Goal: Information Seeking & Learning: Learn about a topic

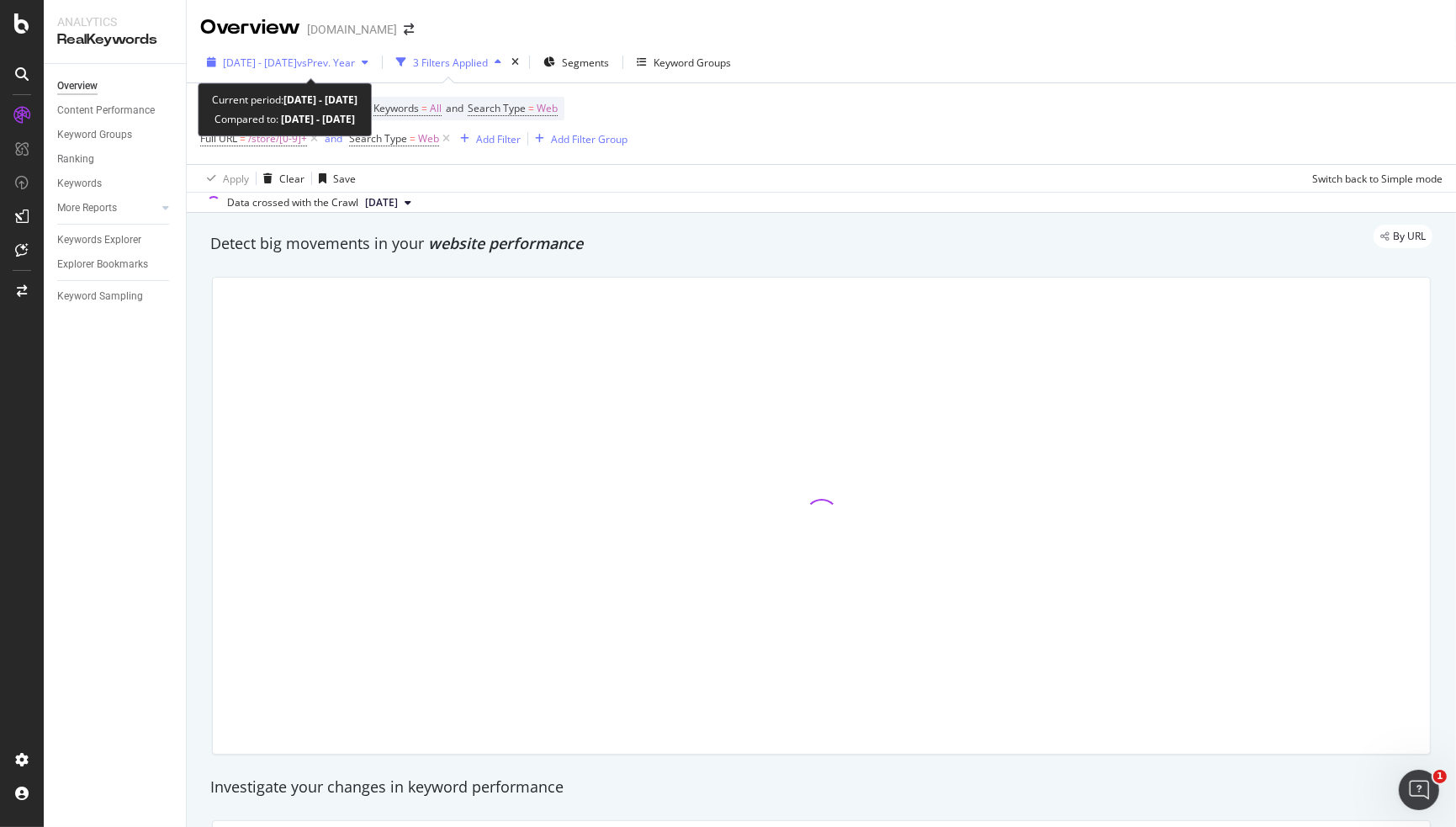
click at [297, 60] on span "[DATE] - [DATE]" at bounding box center [260, 63] width 74 height 15
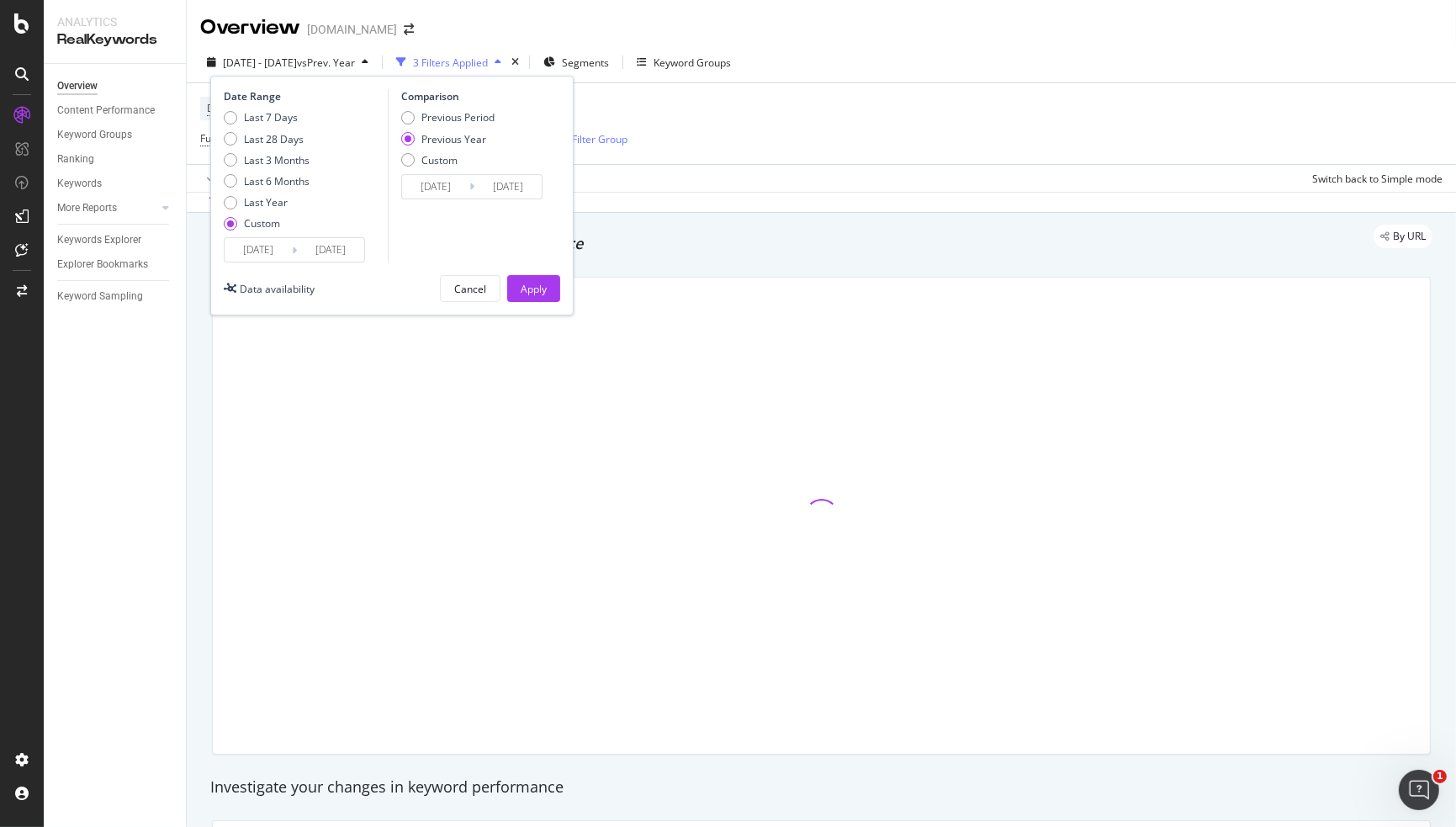
click at [352, 253] on input "[DATE]" at bounding box center [330, 250] width 67 height 24
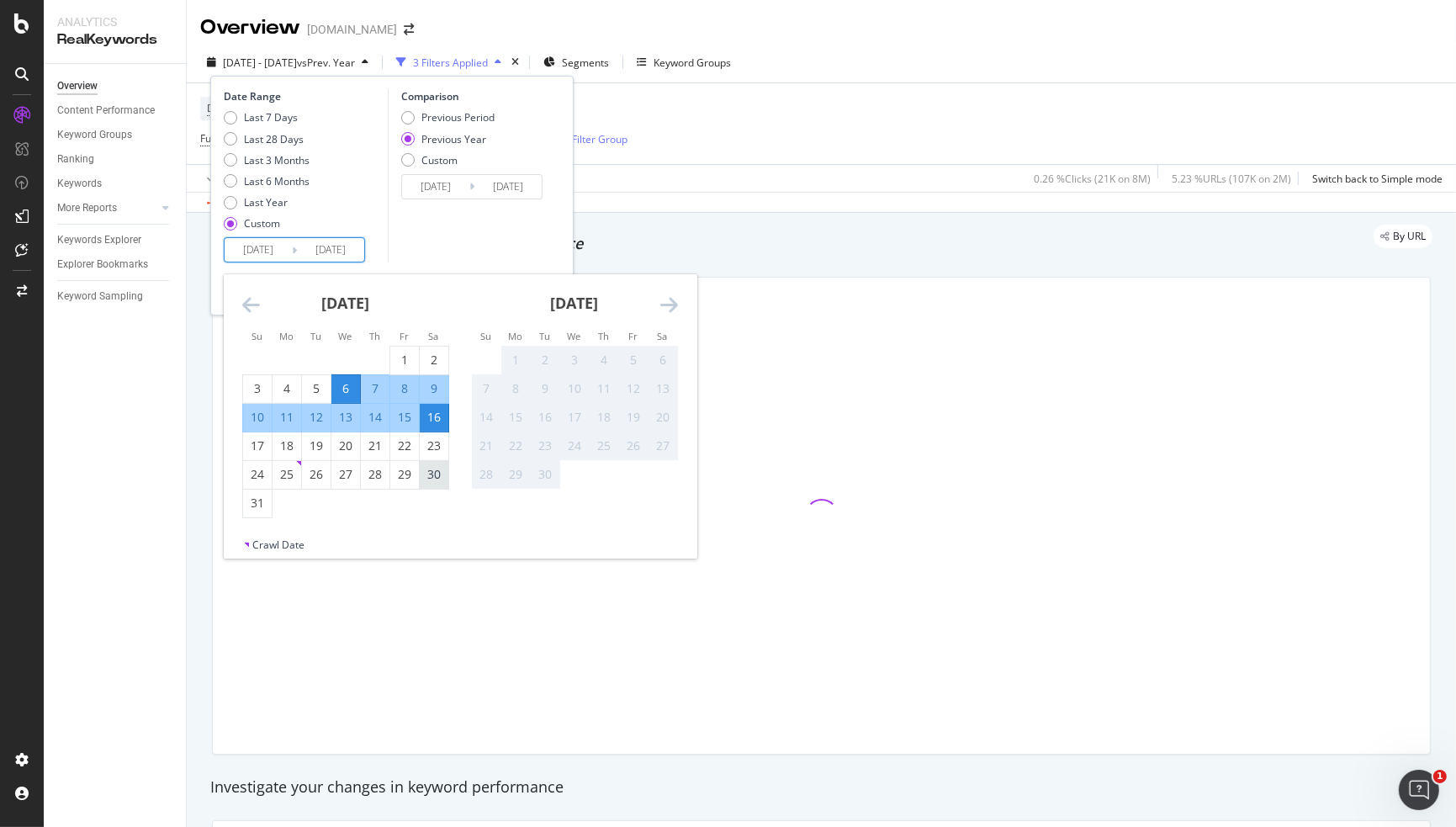
click at [422, 477] on div "30" at bounding box center [434, 474] width 29 height 17
type input "2025/08/30"
type input "2024/08/31"
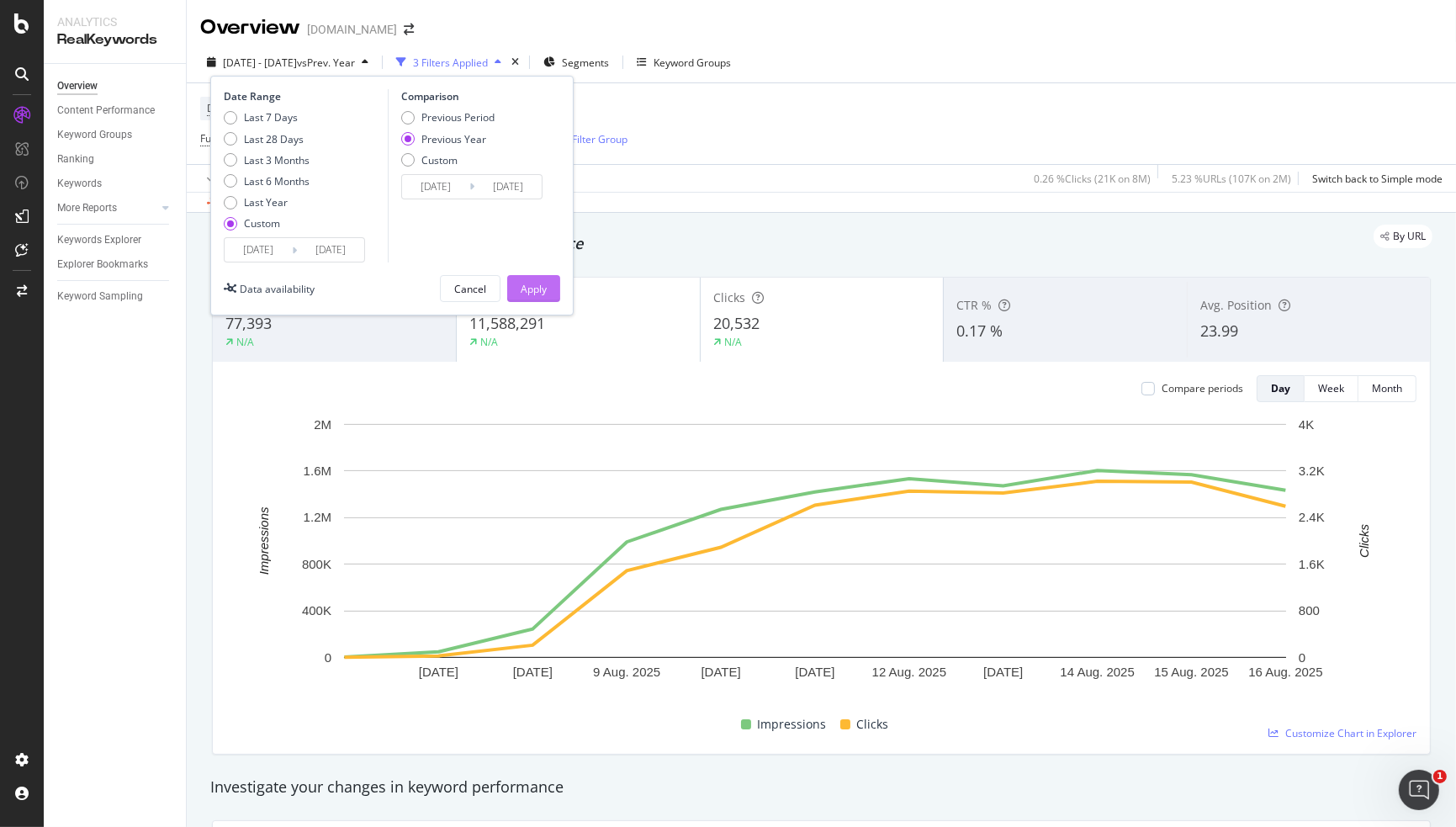
click at [531, 288] on div "Apply" at bounding box center [533, 289] width 26 height 15
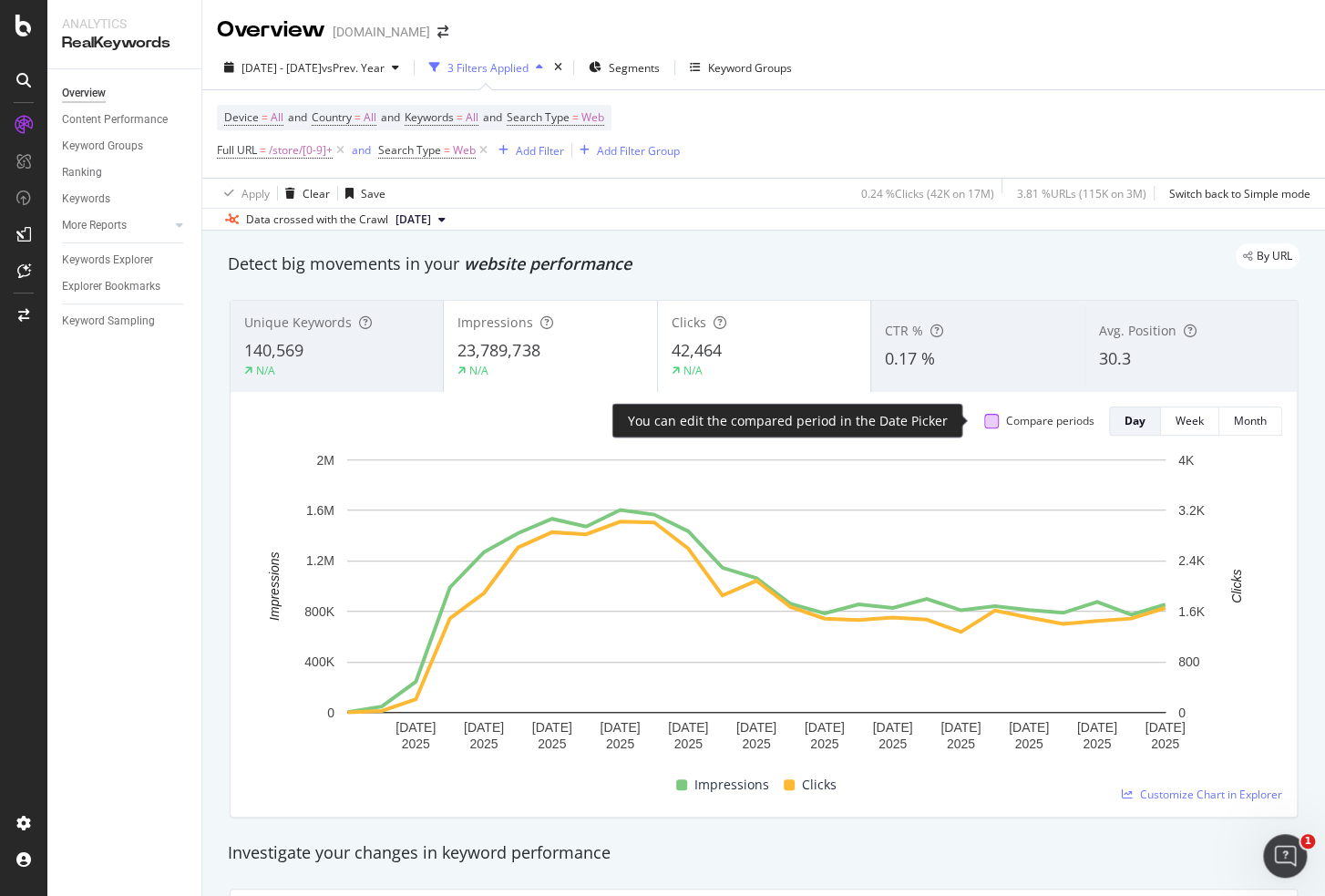
click at [984, 417] on div at bounding box center [991, 421] width 15 height 15
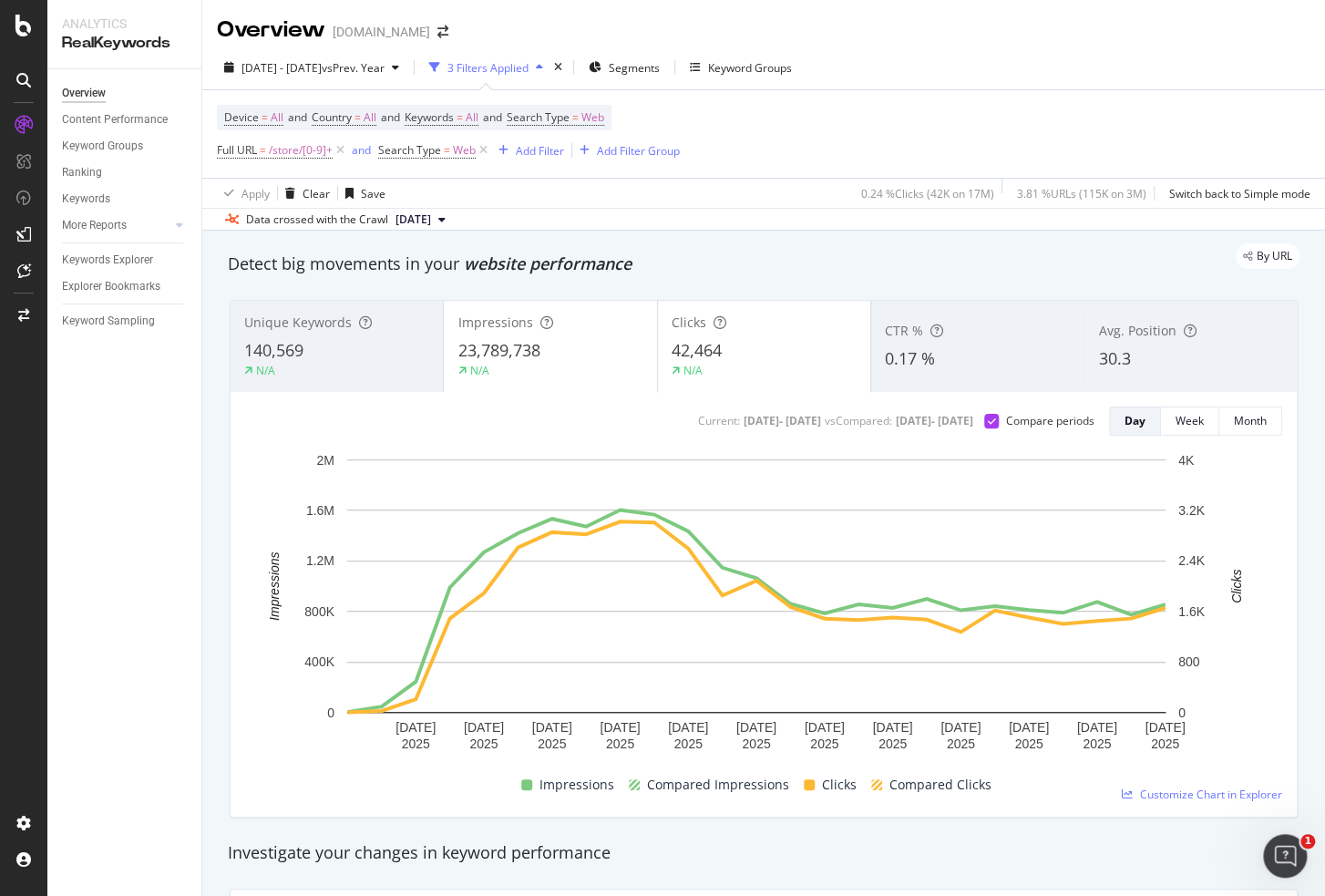
click at [98, 424] on div "Overview Content Performance Keyword Groups Ranking Keywords More Reports Count…" at bounding box center [124, 482] width 154 height 826
click at [306, 149] on span "/store/[0-9]+" at bounding box center [300, 151] width 64 height 26
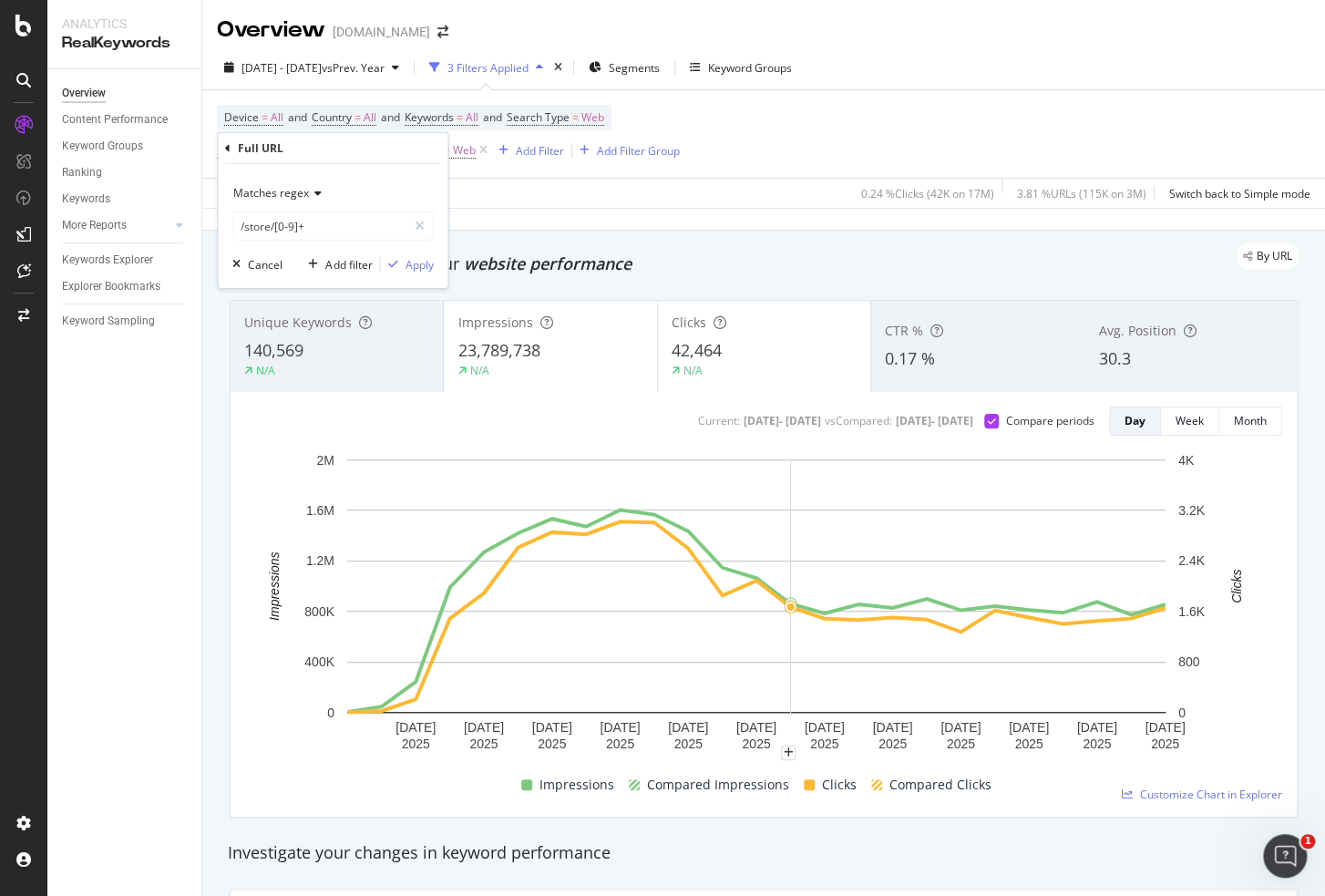
click at [291, 197] on span "Matches regex" at bounding box center [271, 193] width 76 height 16
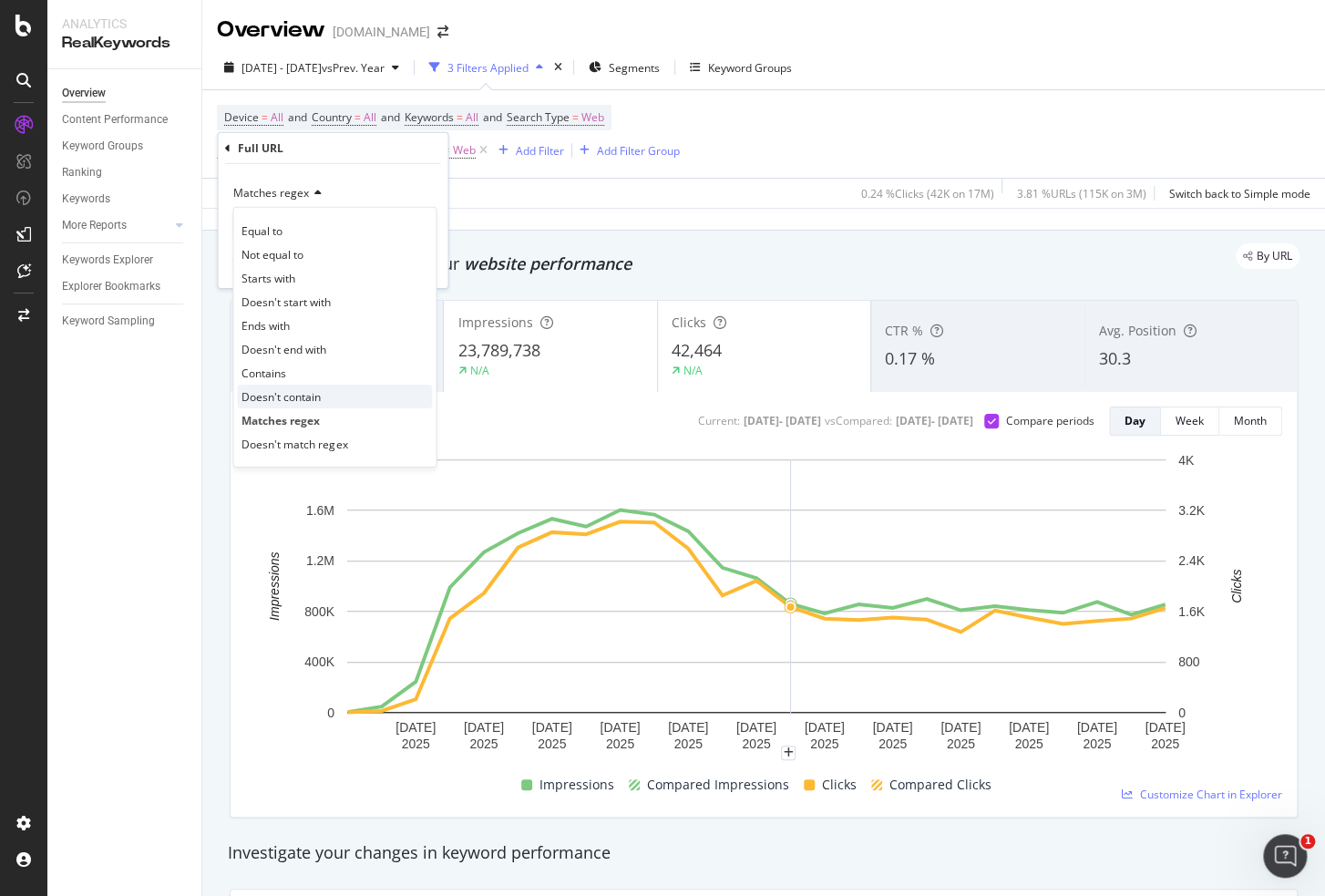
click at [302, 398] on span "Doesn't contain" at bounding box center [280, 396] width 79 height 16
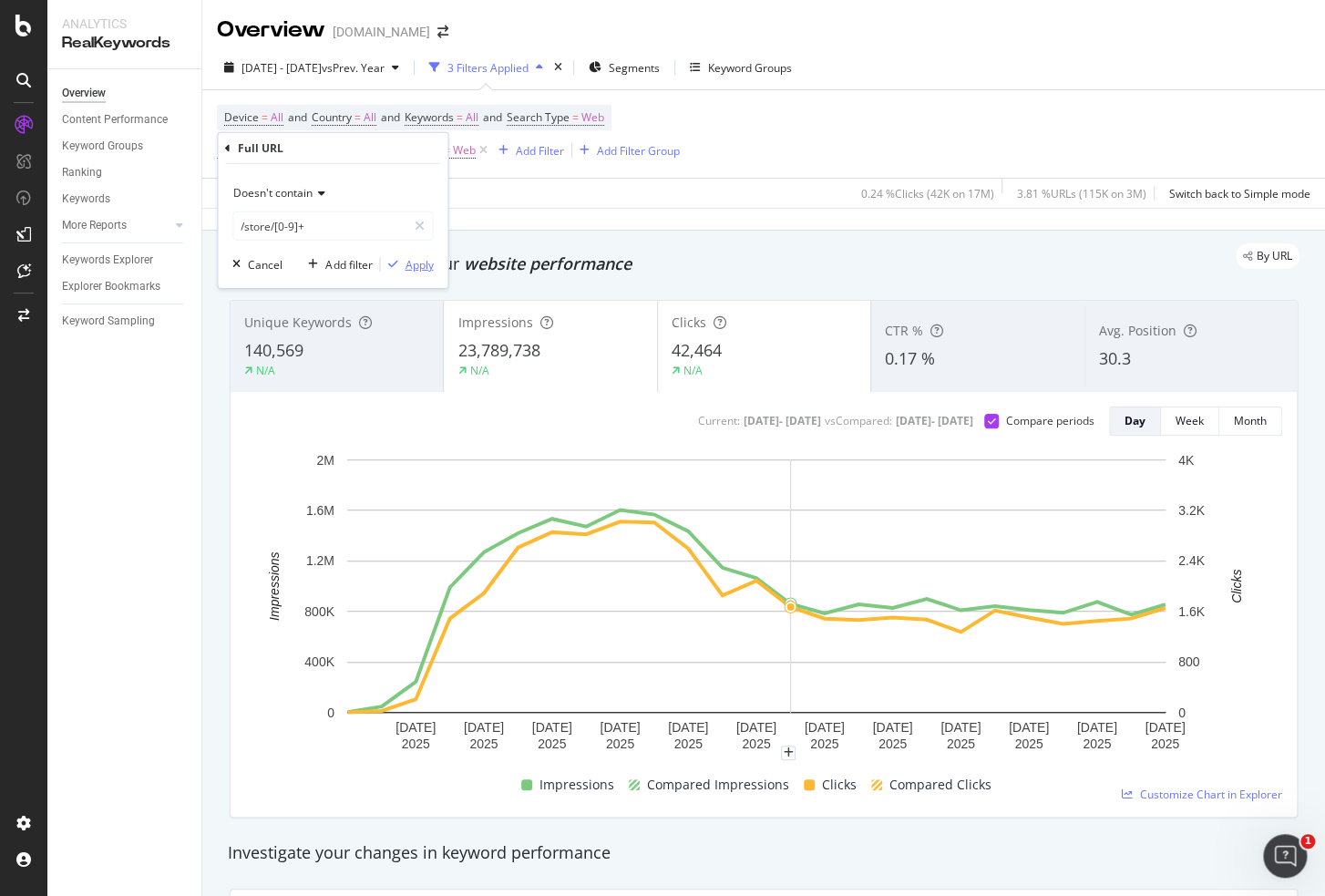
click at [422, 269] on div "Apply" at bounding box center [418, 264] width 28 height 16
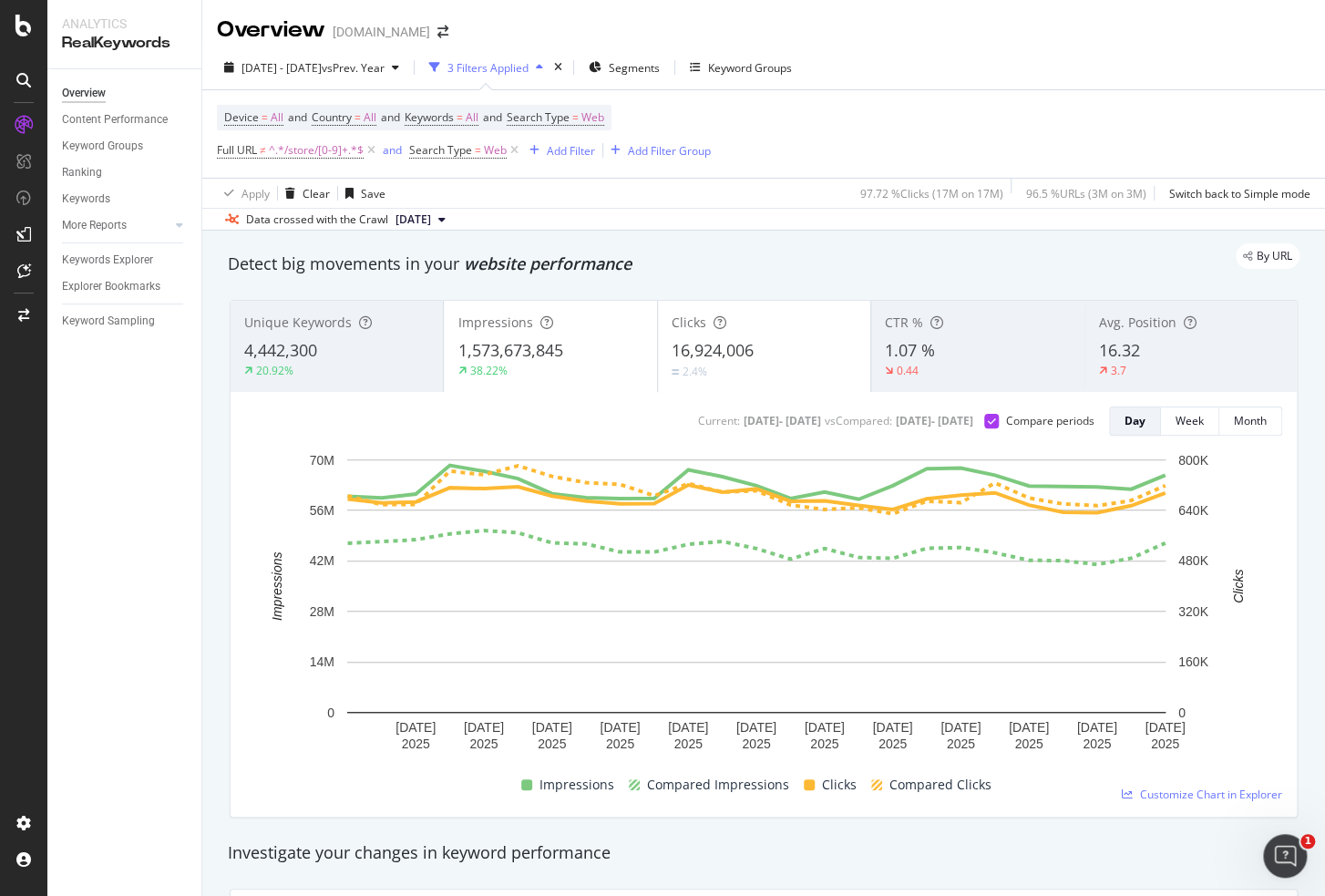
click at [601, 28] on div "Overview www.lowessecondary.com" at bounding box center [763, 23] width 1122 height 46
click at [341, 152] on span "^.*/store/[0-9]+.*$" at bounding box center [315, 151] width 95 height 26
click at [858, 128] on div "Device = All and Country = All and Keywords = All and Search Type = Web Full UR…" at bounding box center [763, 134] width 1094 height 88
click at [287, 156] on span "^.*/store/[0-9]+.*$" at bounding box center [315, 151] width 95 height 26
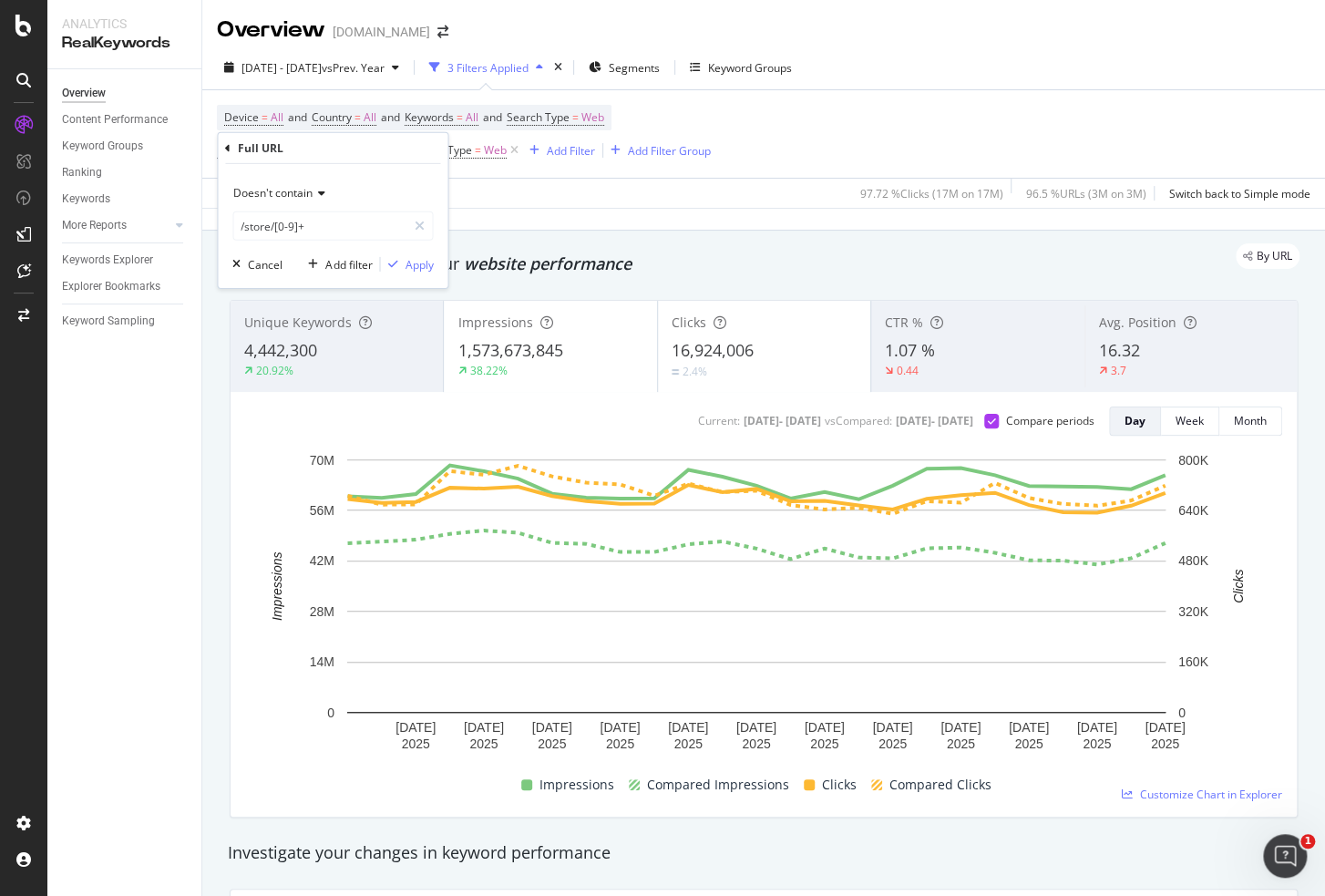
click at [295, 198] on span "Doesn't contain" at bounding box center [272, 193] width 79 height 16
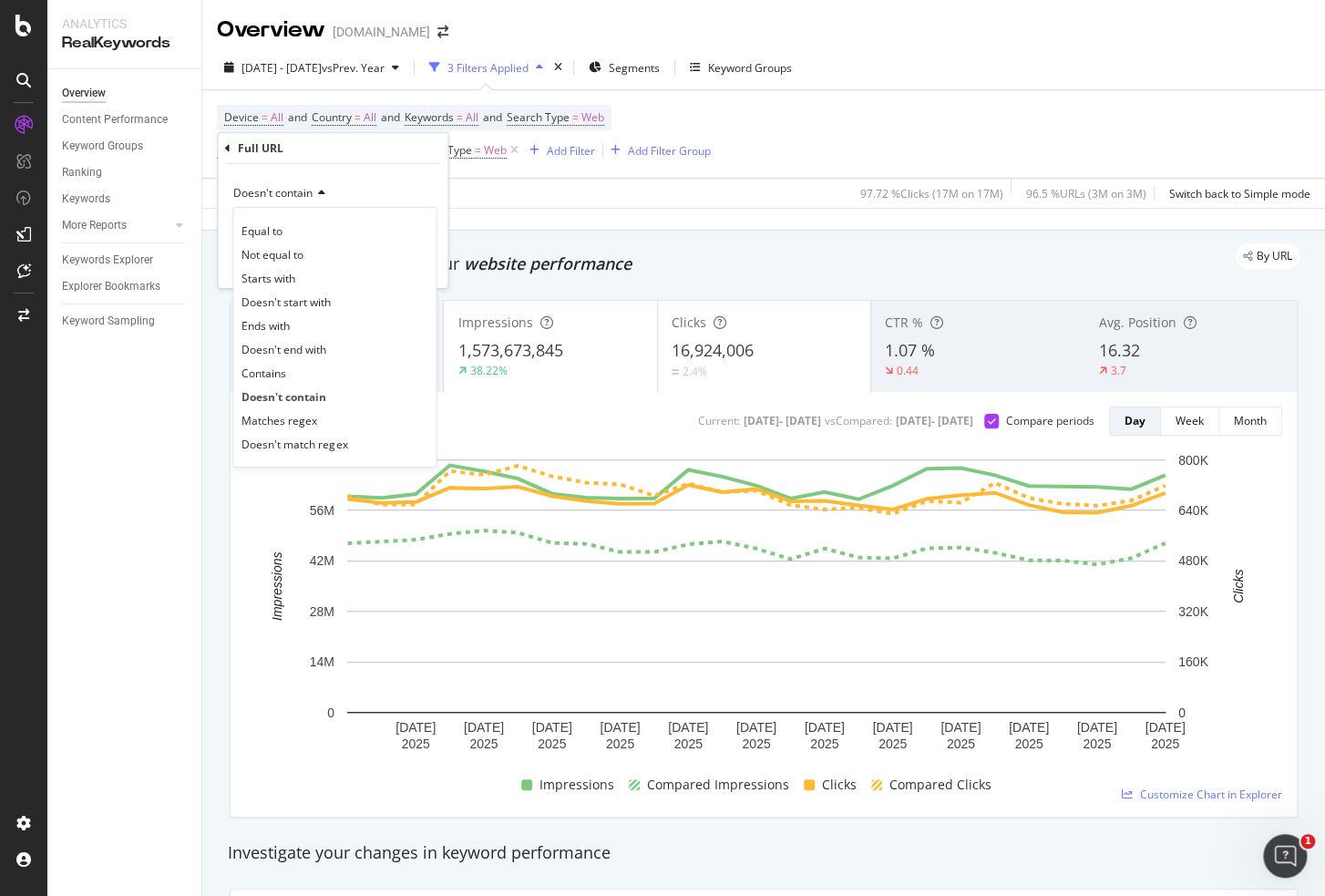
click at [302, 413] on span "Matches regex" at bounding box center [279, 420] width 76 height 16
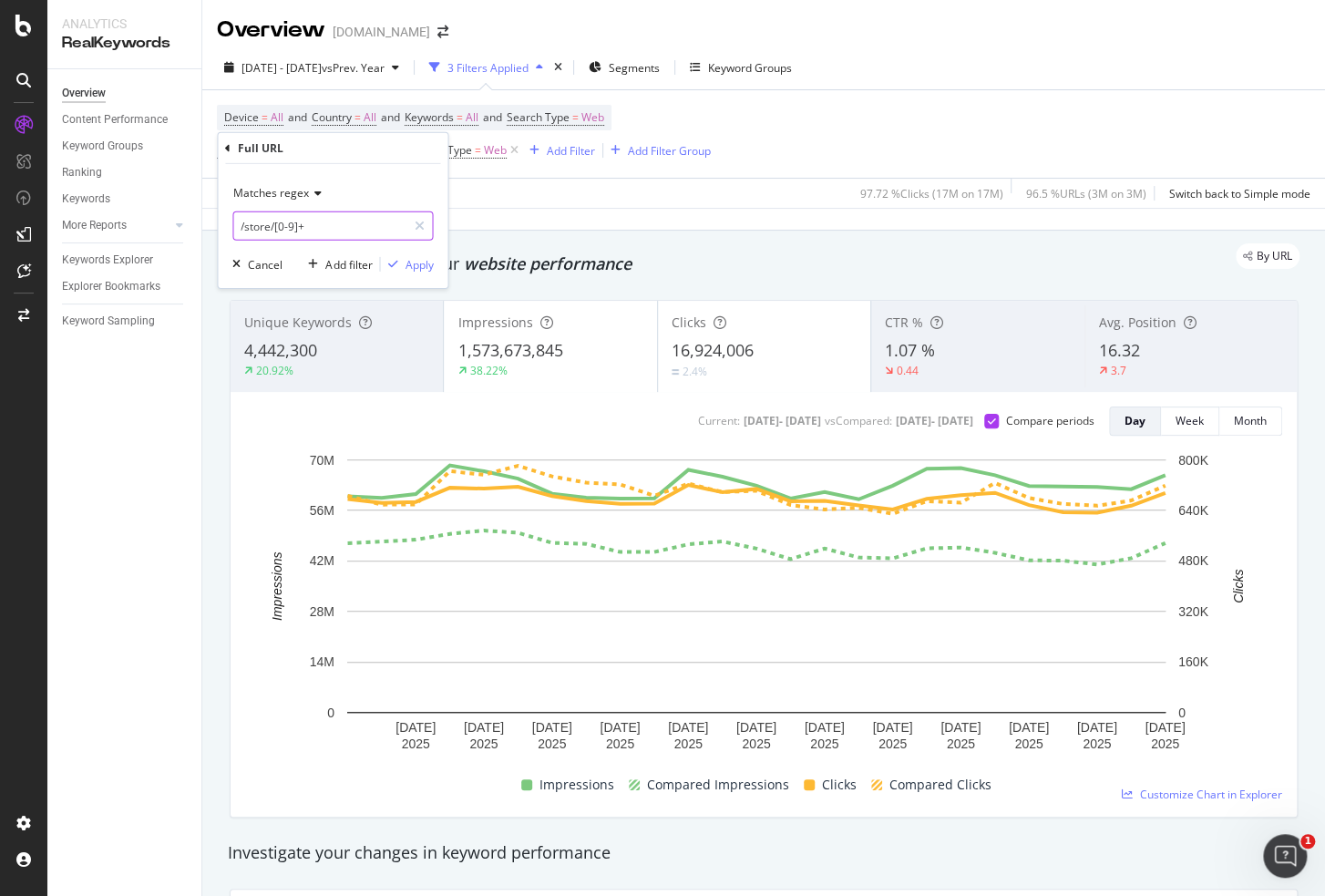
click at [346, 228] on input "/store/[0-9]+" at bounding box center [319, 225] width 173 height 29
click at [357, 217] on input "(/store/|/Lowes-store)" at bounding box center [319, 225] width 173 height 29
click at [346, 222] on input "(/store/|/Lowes-store)" at bounding box center [319, 225] width 173 height 29
type input "(/store/|/Lowes-stores)"
click at [404, 258] on div "Apply" at bounding box center [418, 264] width 28 height 16
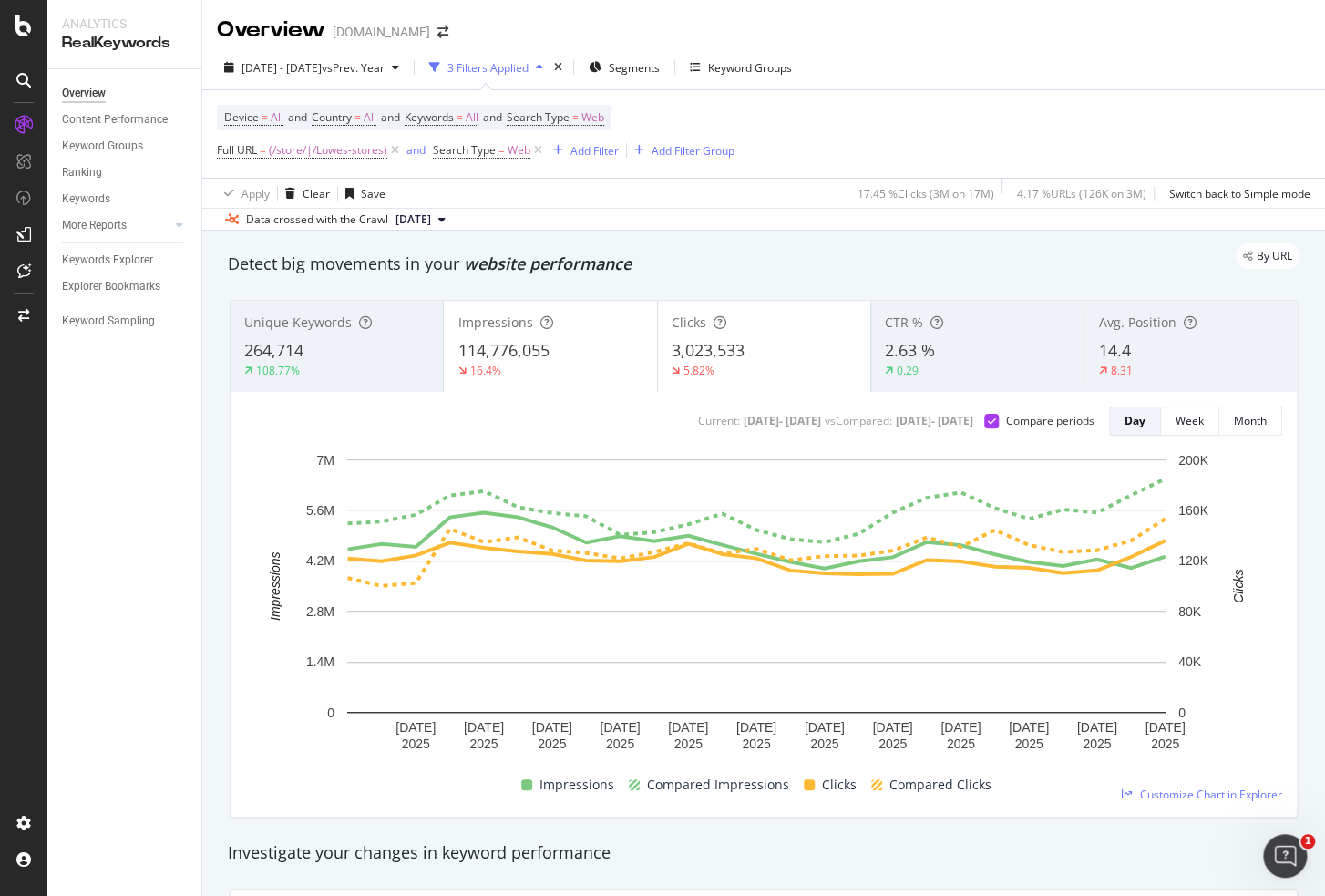
click at [153, 534] on div "Overview Content Performance Keyword Groups Ranking Keywords More Reports Count…" at bounding box center [124, 482] width 154 height 826
drag, startPoint x: 537, startPoint y: 150, endPoint x: 391, endPoint y: 138, distance: 146.5
click at [538, 150] on icon at bounding box center [539, 151] width 16 height 18
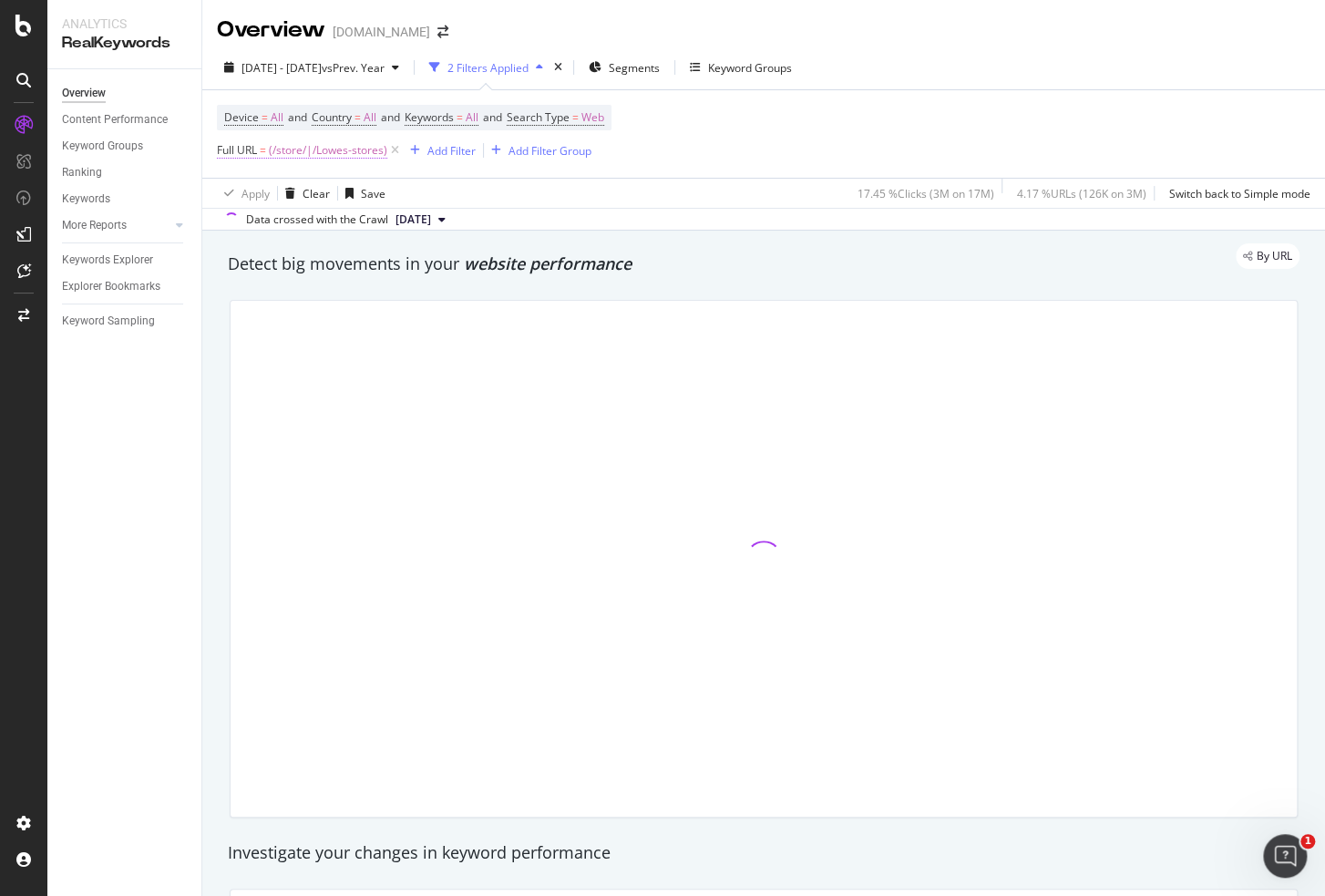
click at [334, 152] on span "(/store/|/Lowes-stores)" at bounding box center [327, 151] width 119 height 26
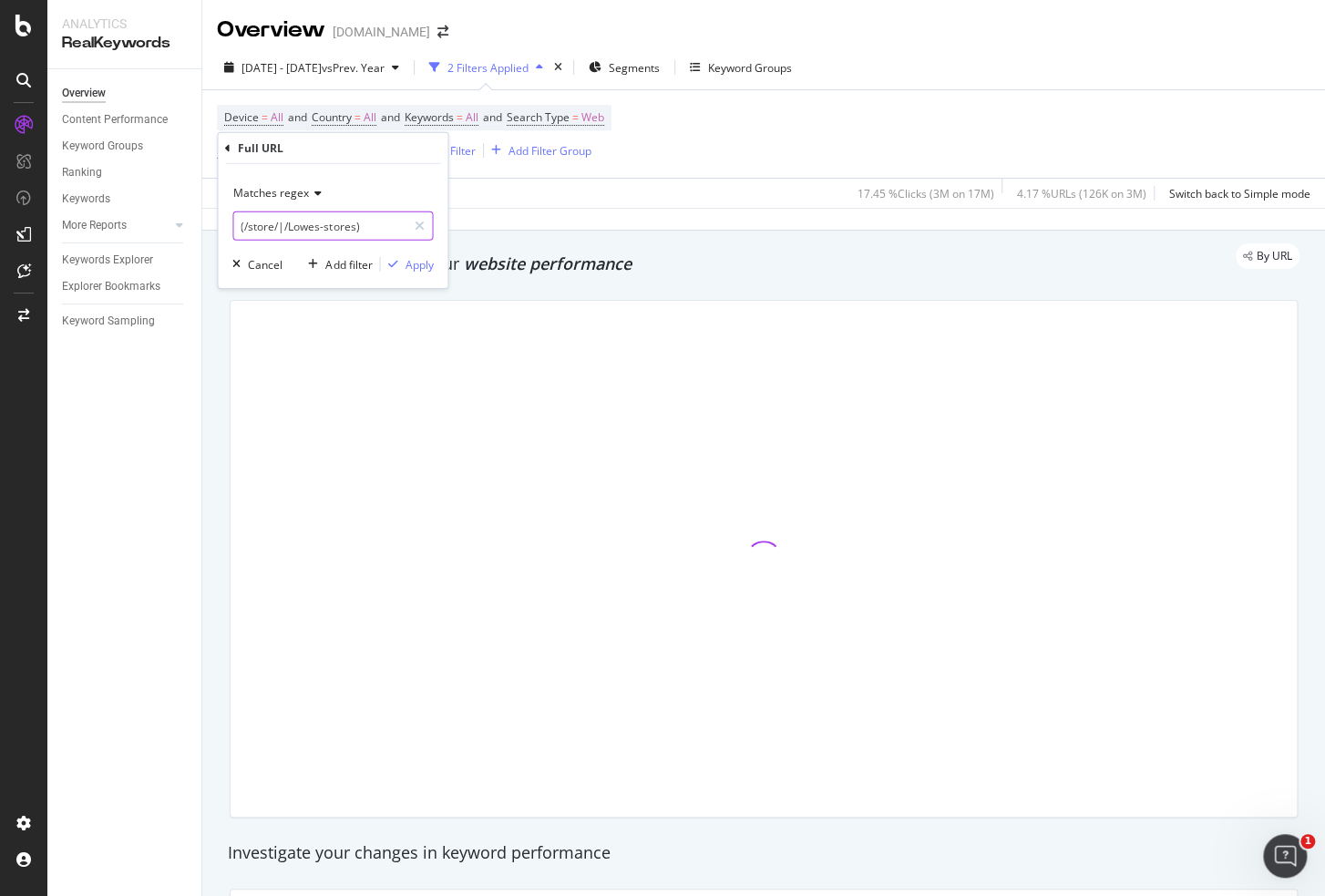
click at [383, 231] on input "(/store/|/Lowes-stores)" at bounding box center [319, 225] width 173 height 29
click at [302, 198] on span "Matches regex" at bounding box center [271, 193] width 76 height 16
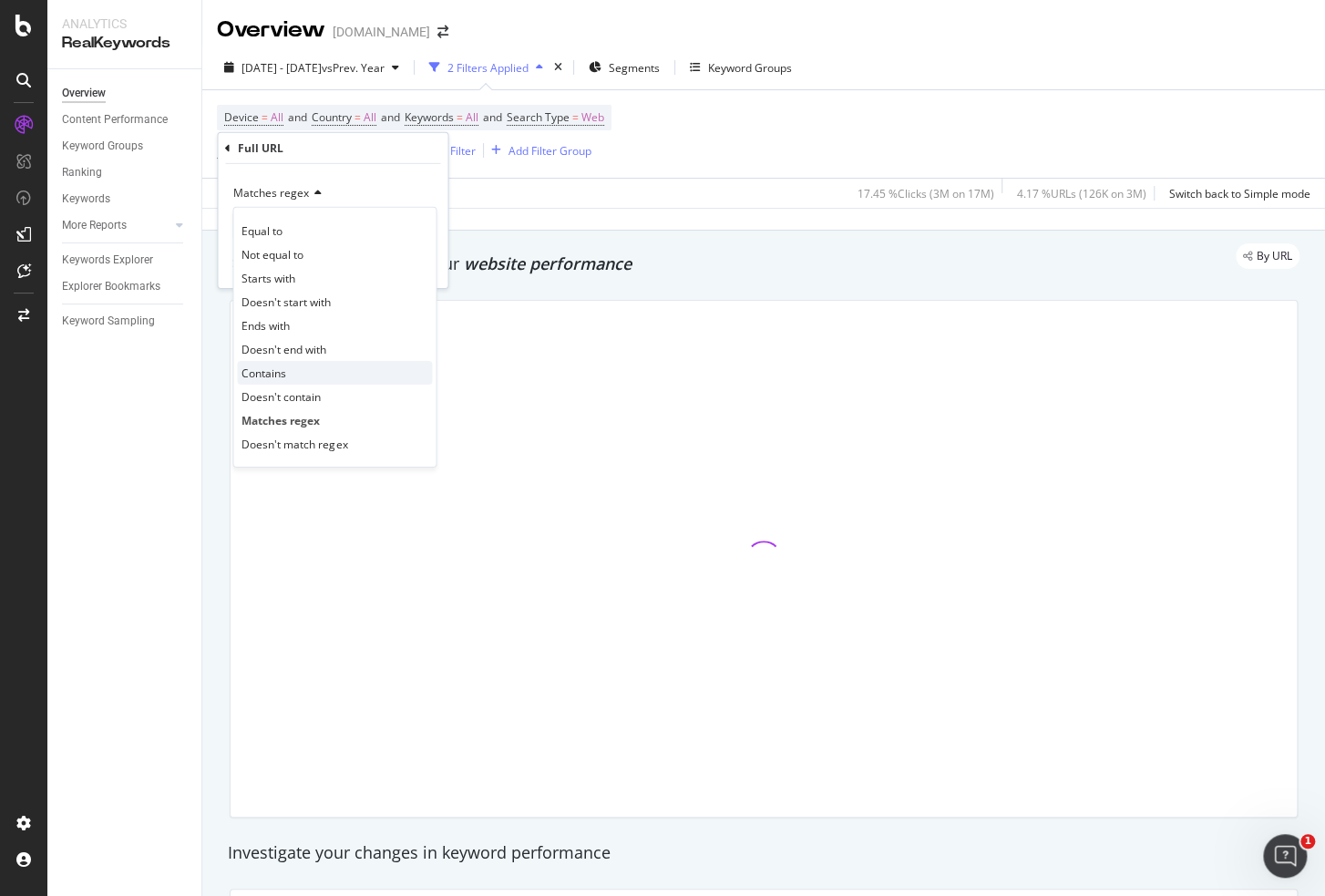
click at [289, 368] on div "Contains" at bounding box center [333, 373] width 195 height 24
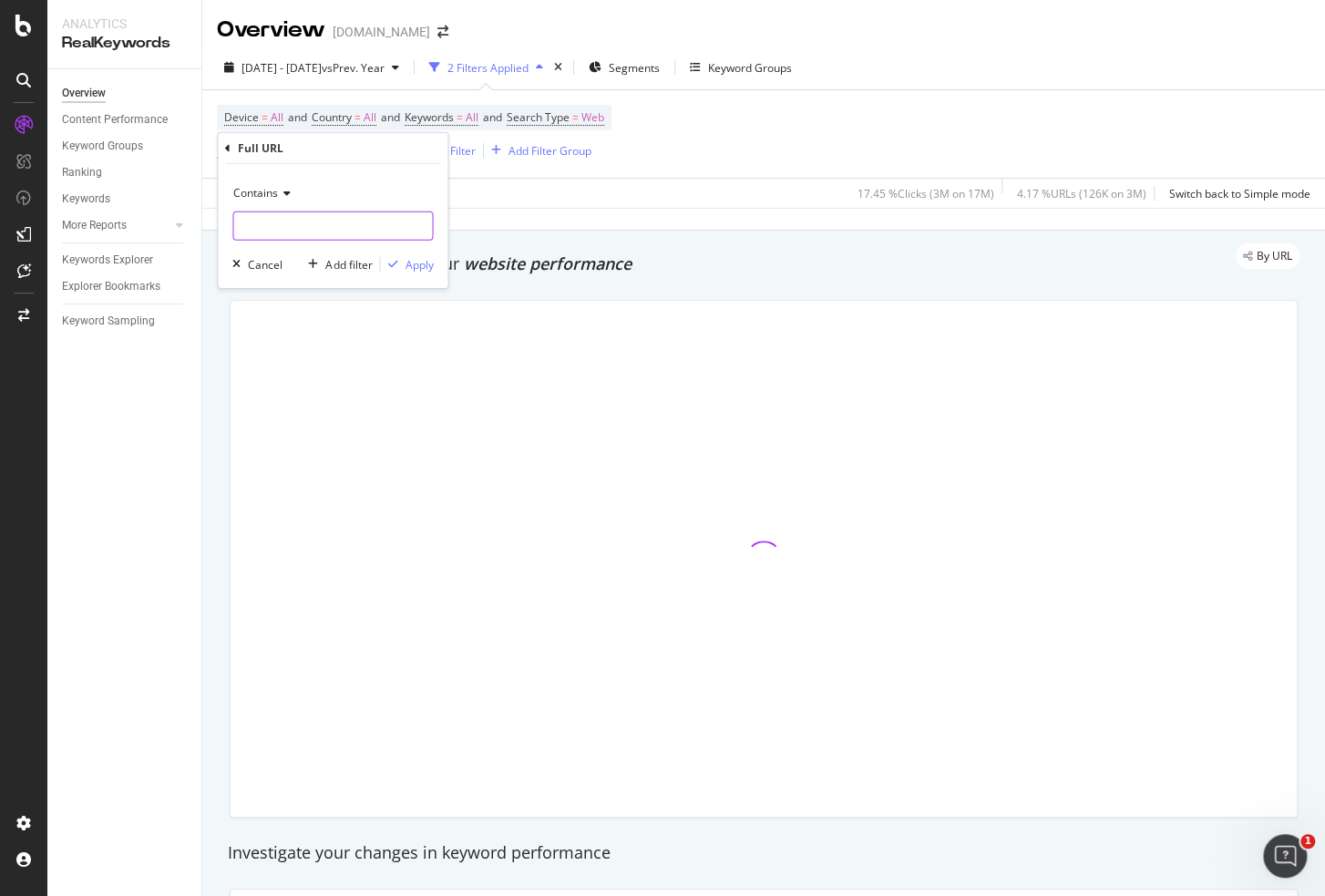
click at [287, 231] on input "text" at bounding box center [332, 225] width 199 height 29
type input "/Lowe's-"
click at [320, 222] on input "/Lowe's-" at bounding box center [319, 225] width 173 height 29
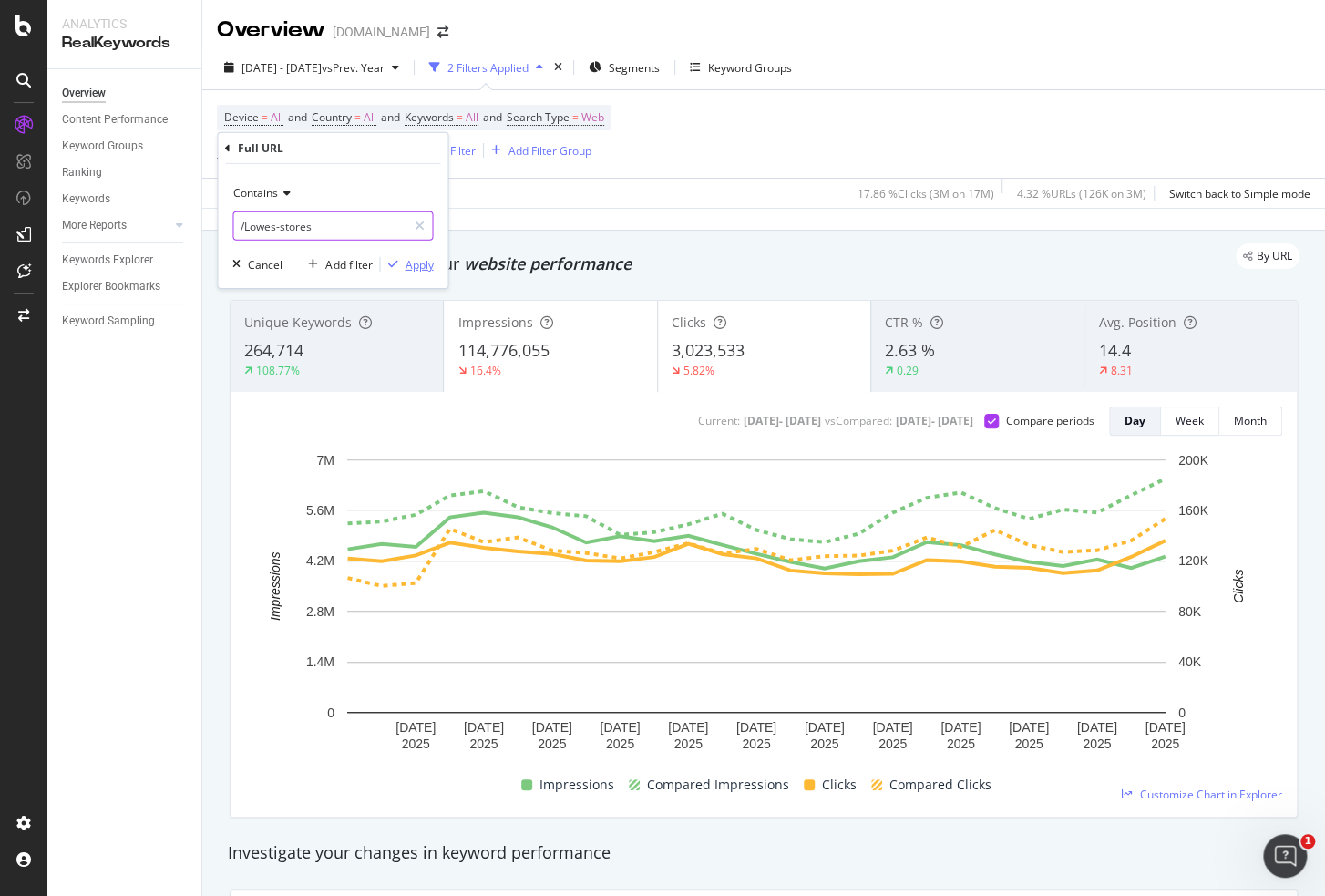
type input "/Lowes-stores"
click at [421, 261] on div "Apply" at bounding box center [418, 264] width 28 height 16
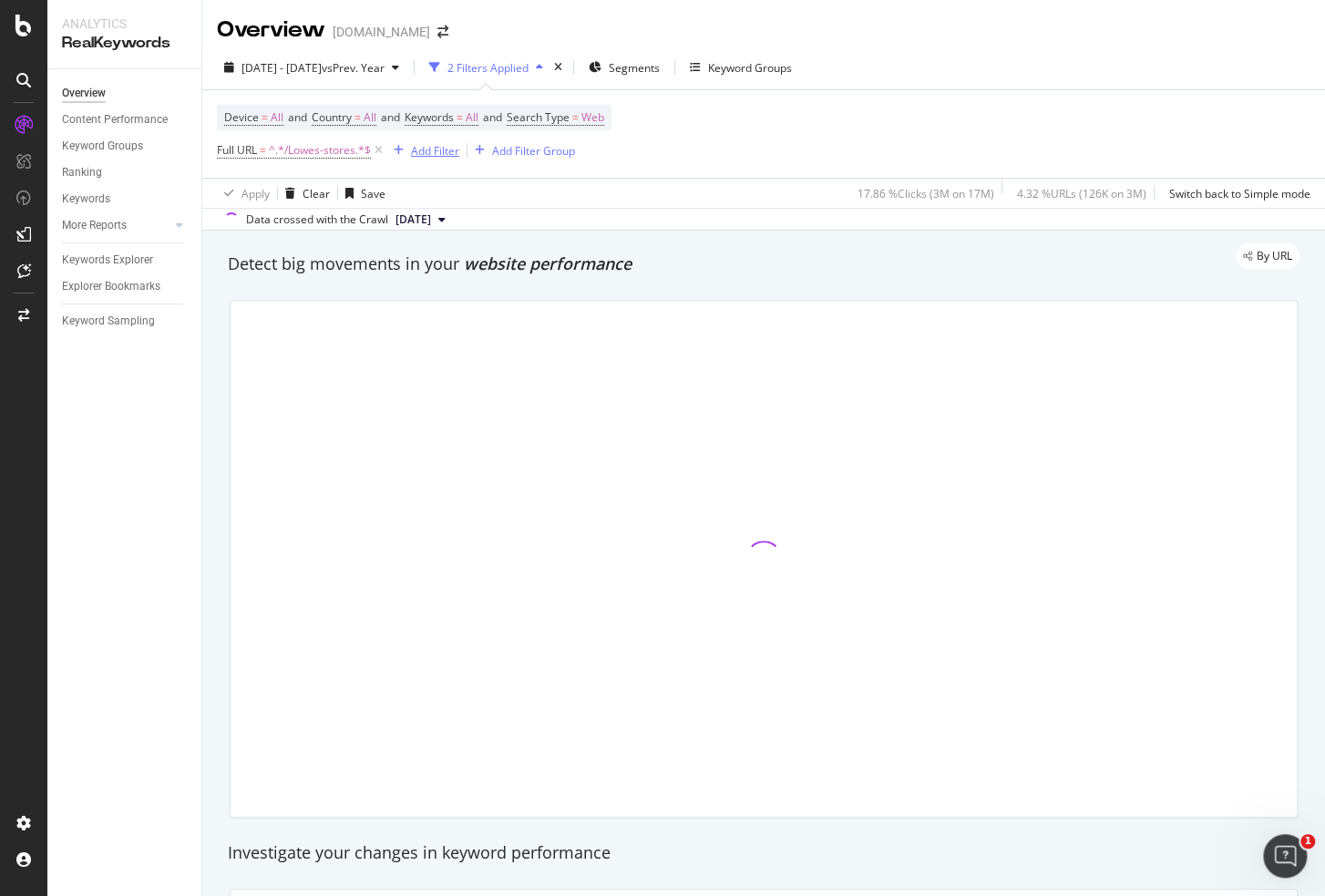
click at [430, 148] on div "Add Filter" at bounding box center [435, 151] width 48 height 16
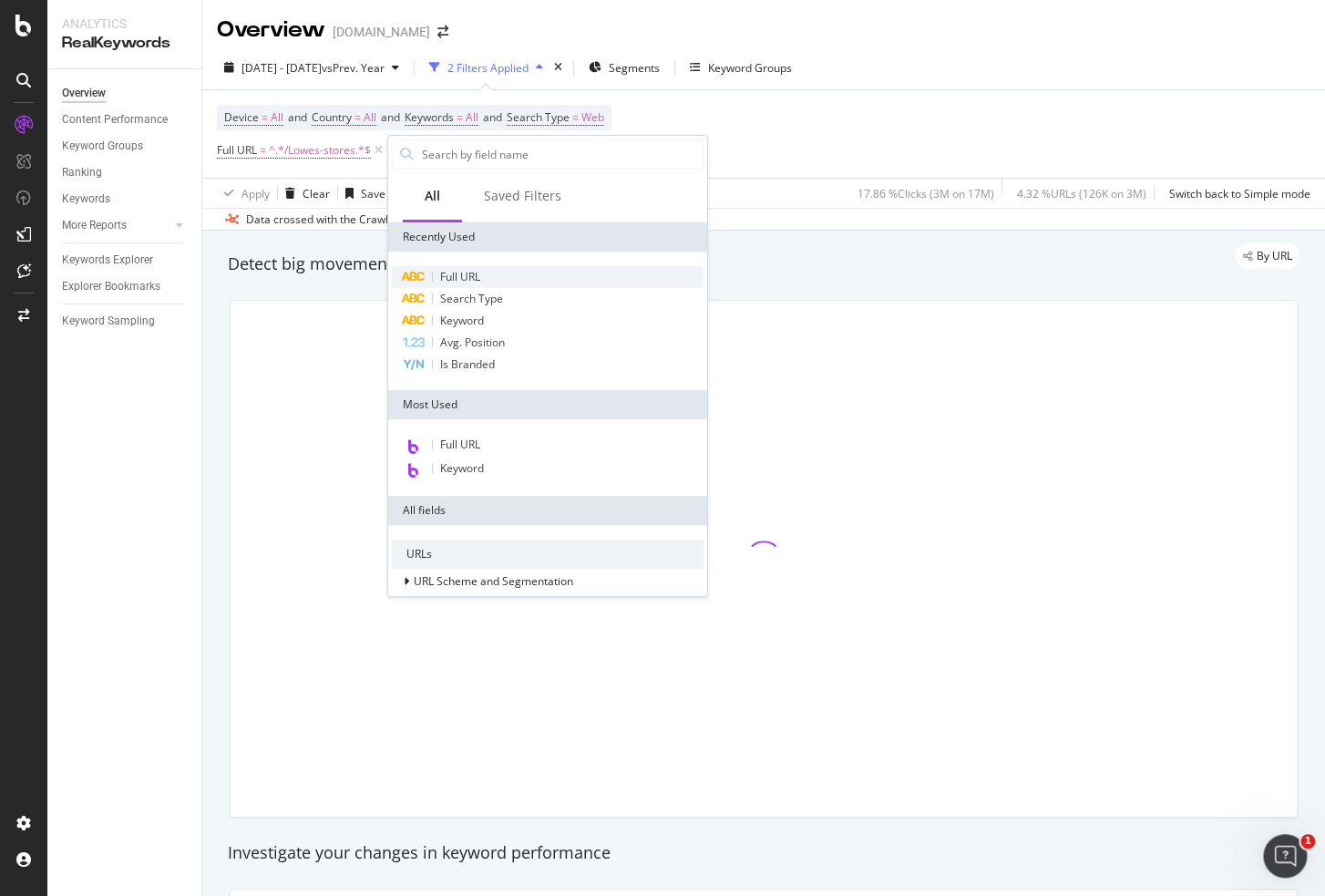
click at [468, 274] on span "Full URL" at bounding box center [460, 276] width 40 height 16
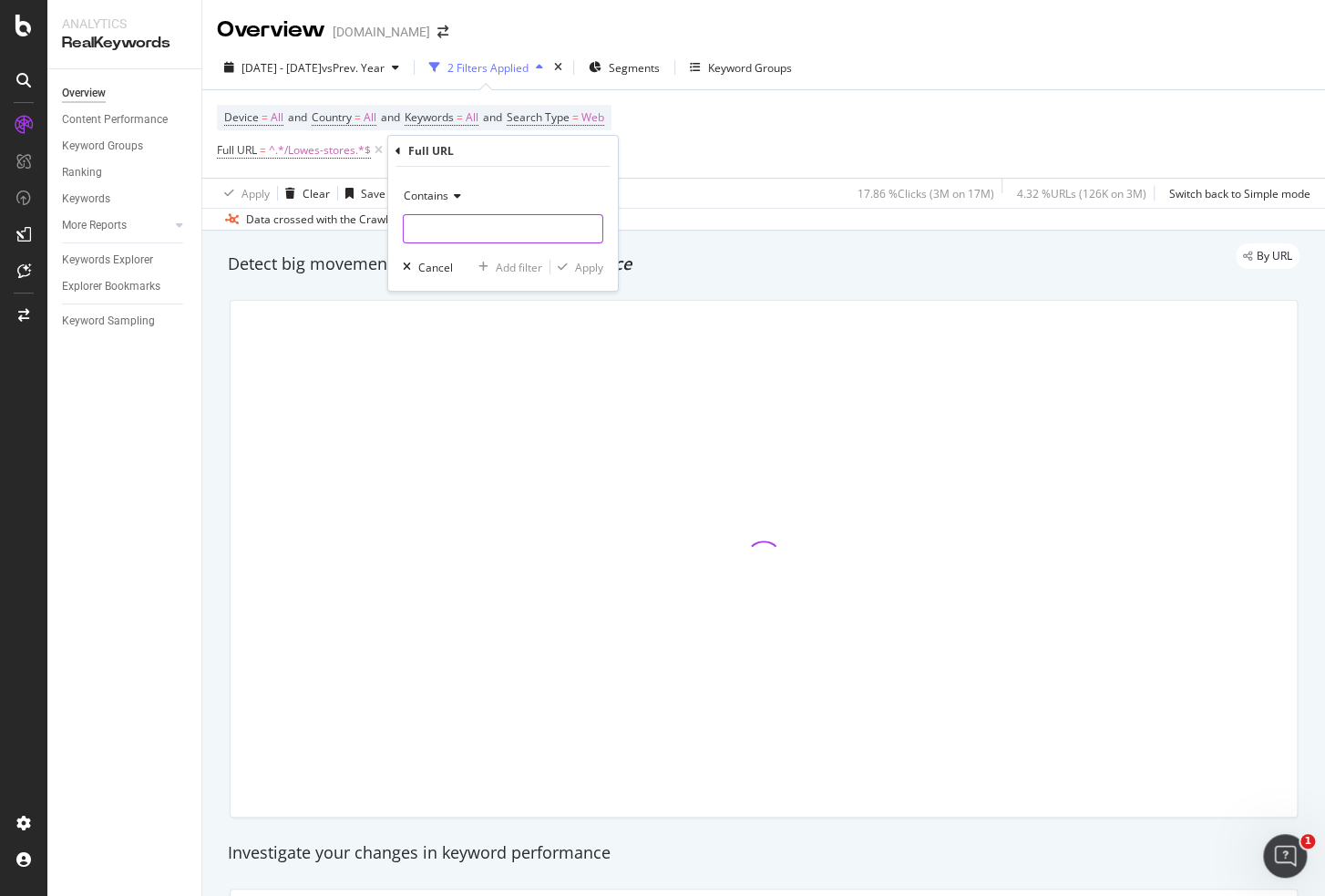
click at [463, 224] on input "text" at bounding box center [503, 228] width 199 height 29
paste input "(/store/|/Lowes-stores)"
type input "(/store/|/Lowes-stores)"
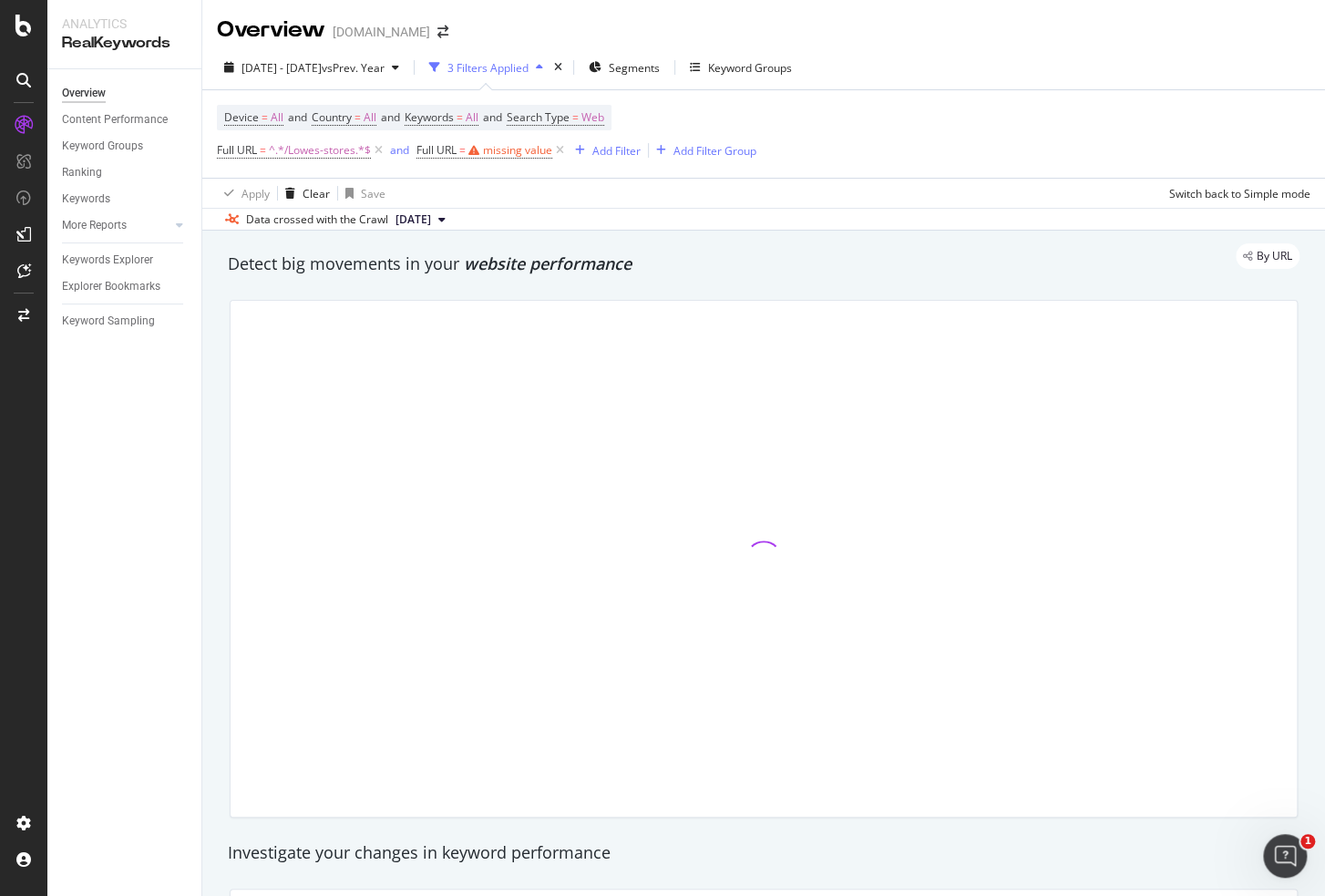
drag, startPoint x: 805, startPoint y: 205, endPoint x: 1012, endPoint y: 63, distance: 251.0
click at [809, 205] on div "Apply Clear Save Switch back to Simple mode" at bounding box center [763, 193] width 1122 height 30
drag, startPoint x: 1253, startPoint y: 1, endPoint x: 514, endPoint y: 152, distance: 754.3
click at [514, 152] on div "missing value" at bounding box center [517, 150] width 69 height 16
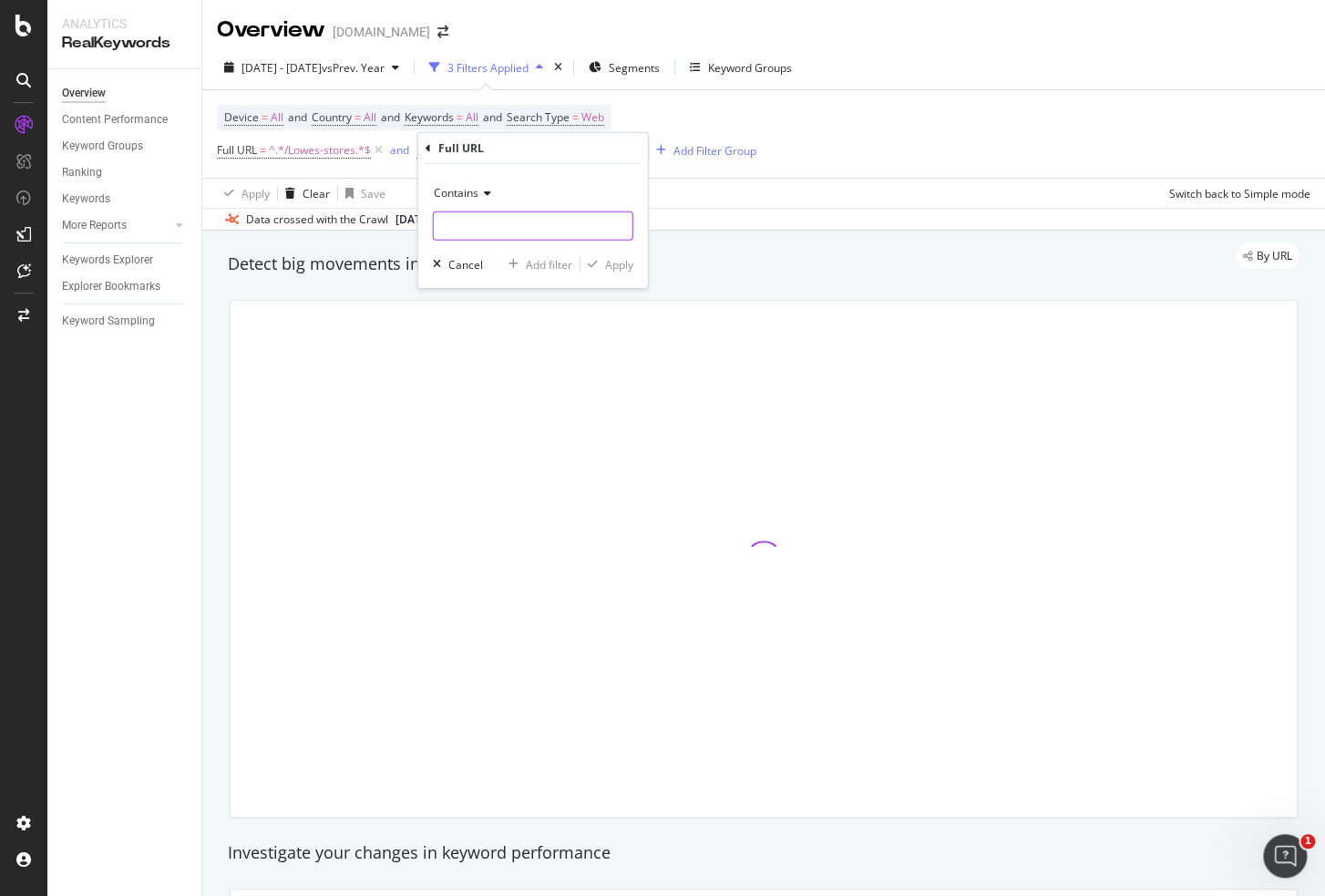
drag, startPoint x: 481, startPoint y: 213, endPoint x: 557, endPoint y: 186, distance: 80.7
click at [484, 214] on input "text" at bounding box center [533, 225] width 199 height 29
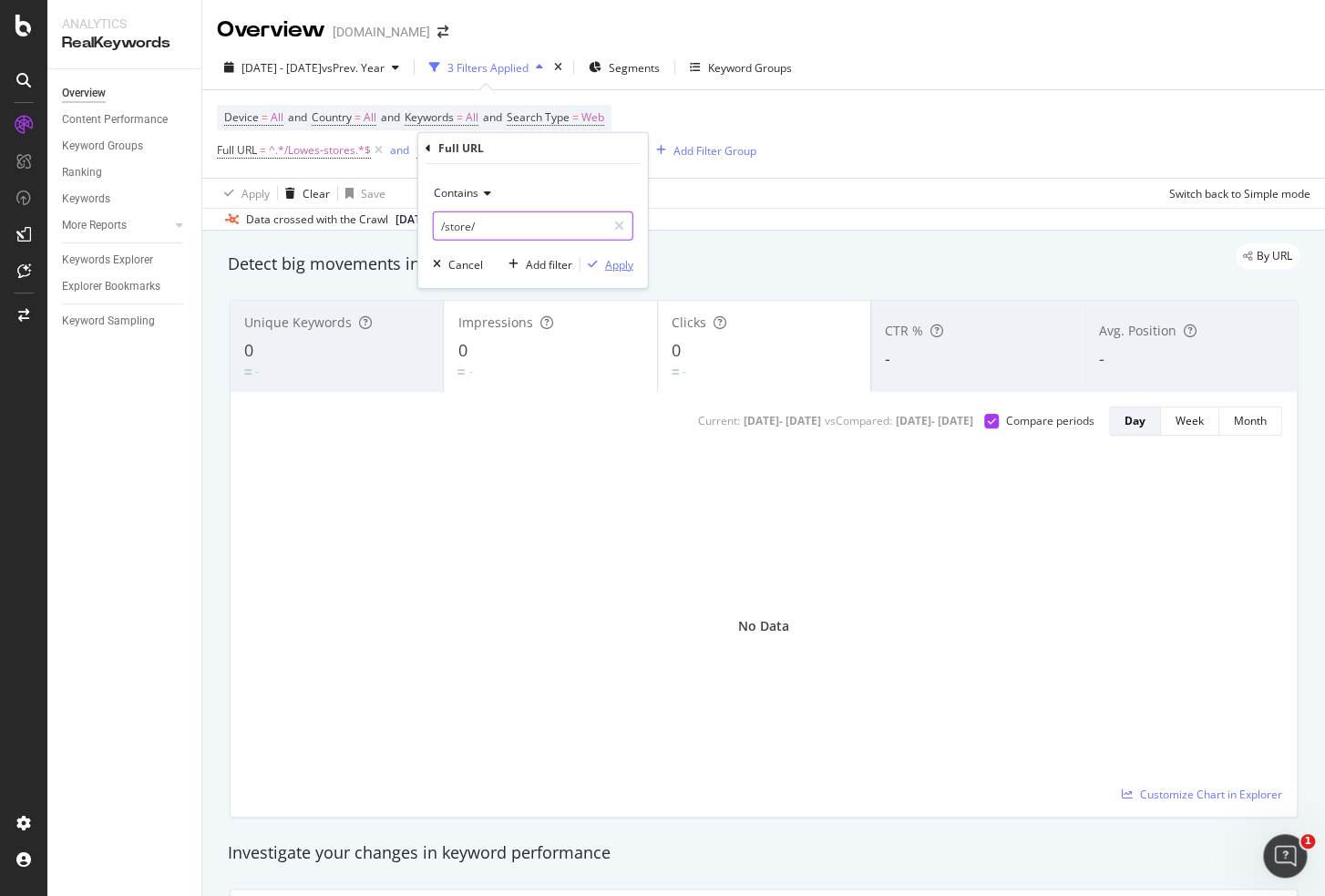
type input "/store/"
drag, startPoint x: 612, startPoint y: 265, endPoint x: 699, endPoint y: 226, distance: 95.3
click at [613, 265] on div "Apply" at bounding box center [619, 264] width 28 height 16
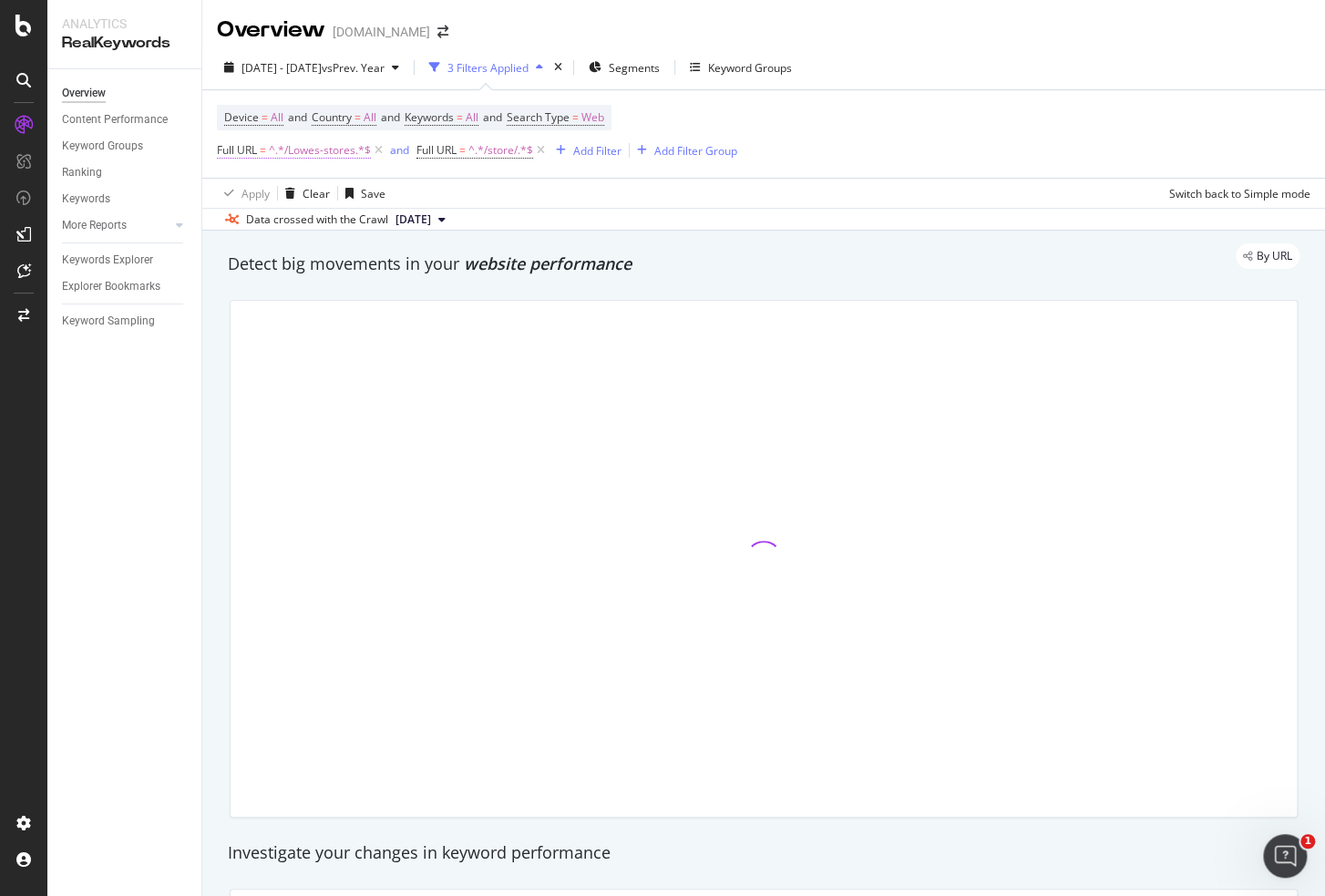
click at [324, 151] on span "^.*/Lowes-stores.*$" at bounding box center [319, 151] width 102 height 26
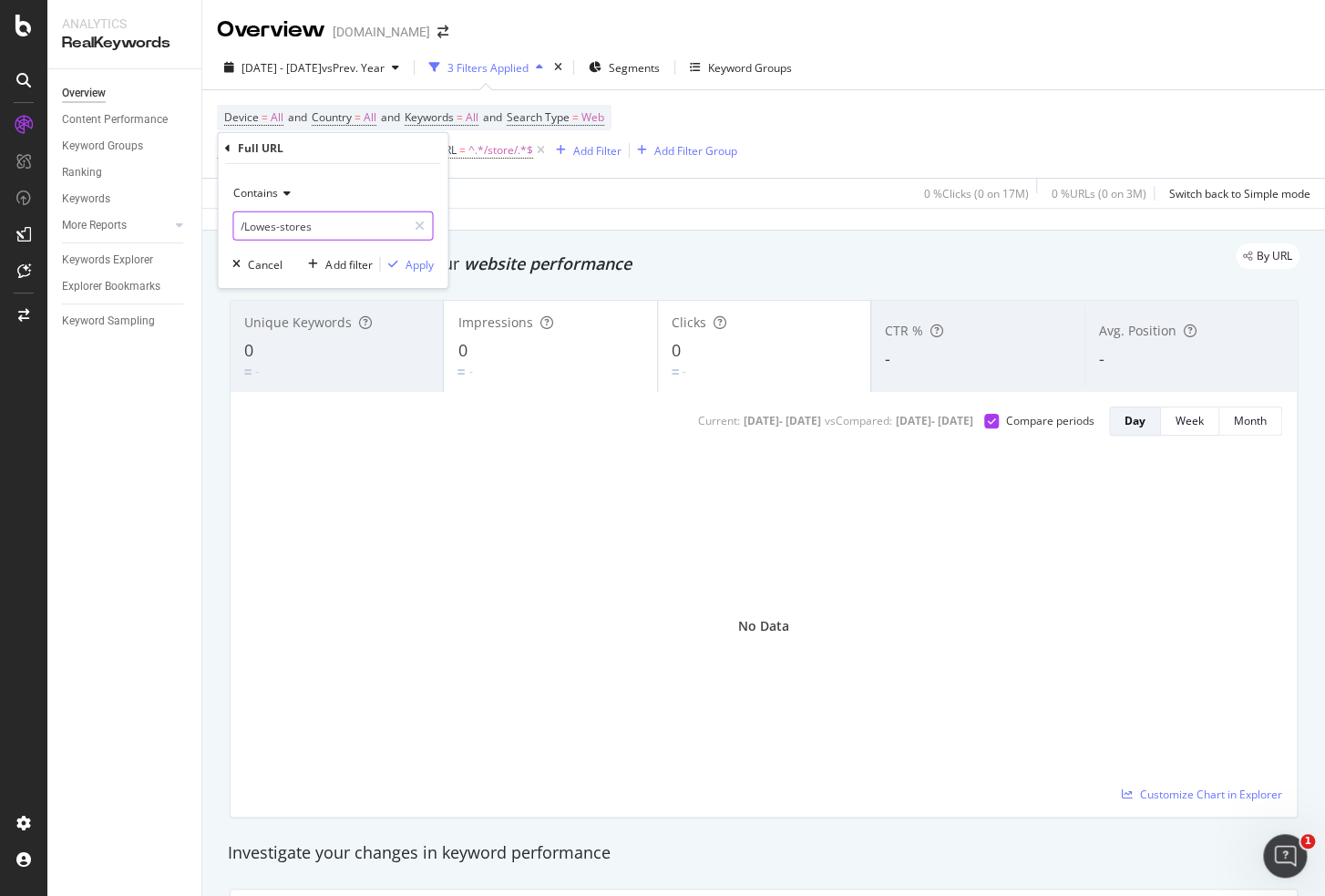
click at [319, 227] on input "/Lowes-stores" at bounding box center [319, 225] width 173 height 29
paste input "Lowes-S"
type input "Lowes-Stores"
click at [430, 261] on div "Apply" at bounding box center [418, 264] width 28 height 16
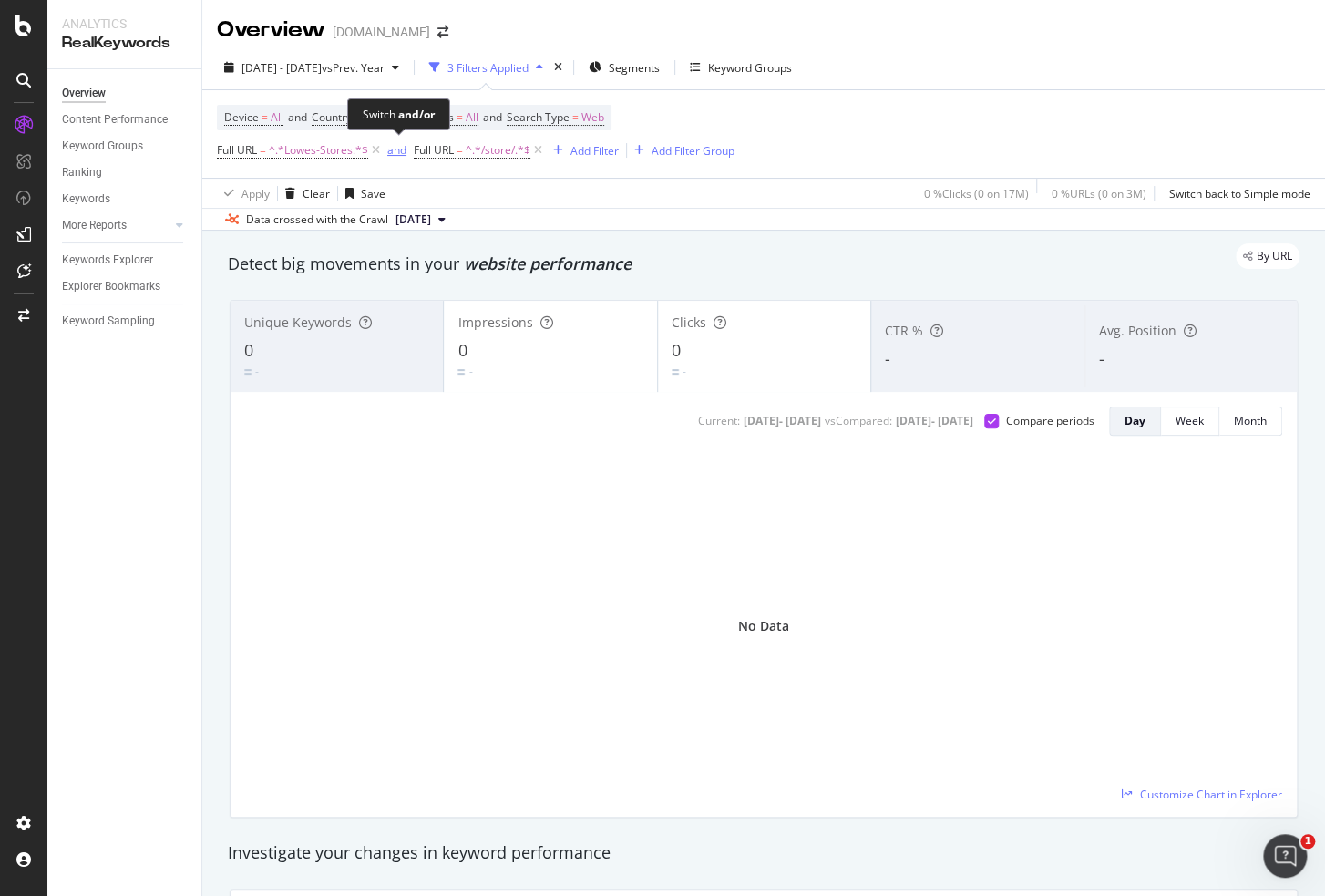
click at [394, 149] on div "and" at bounding box center [396, 150] width 19 height 16
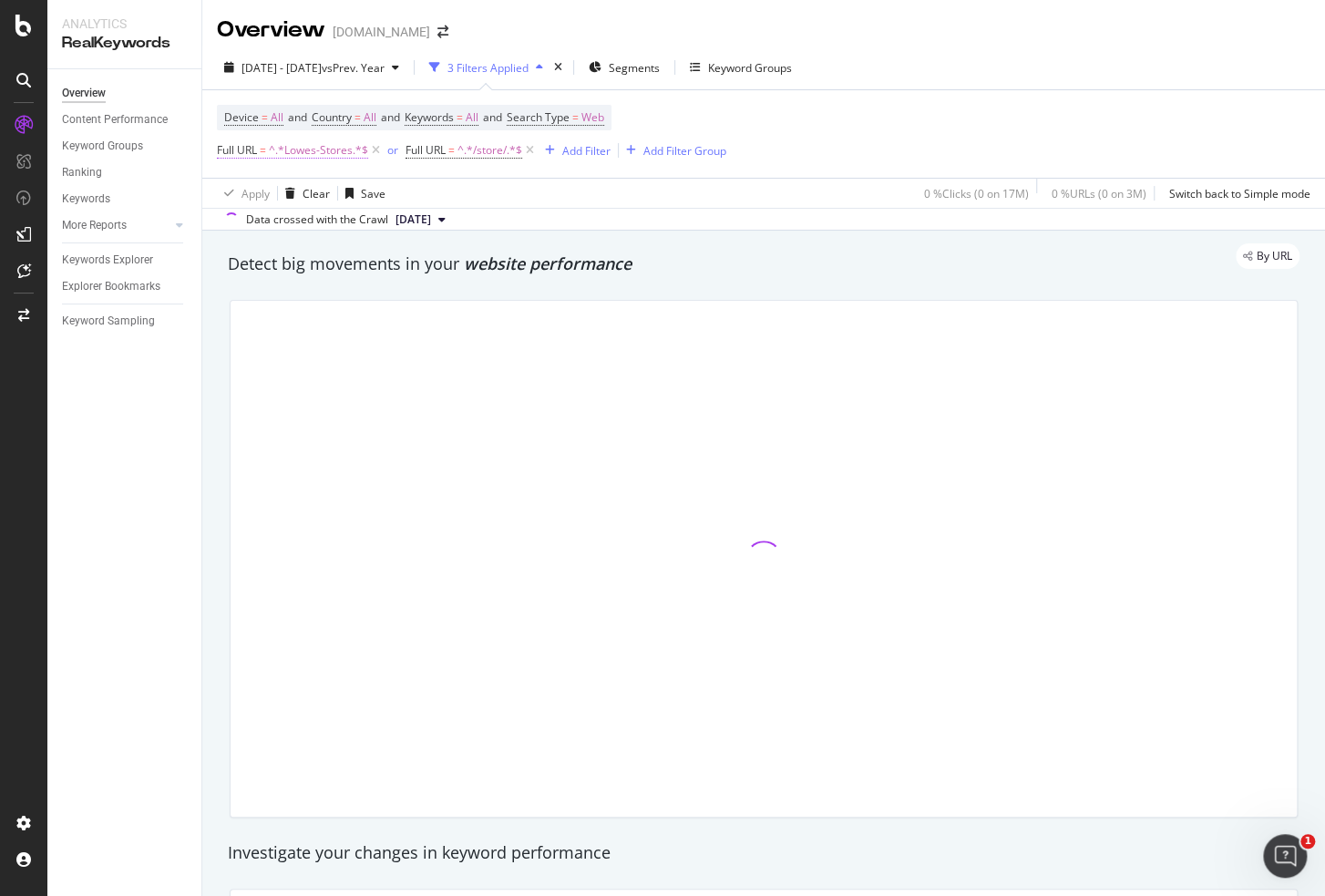
click at [333, 153] on span "^.*Lowes-Stores.*$" at bounding box center [318, 151] width 100 height 26
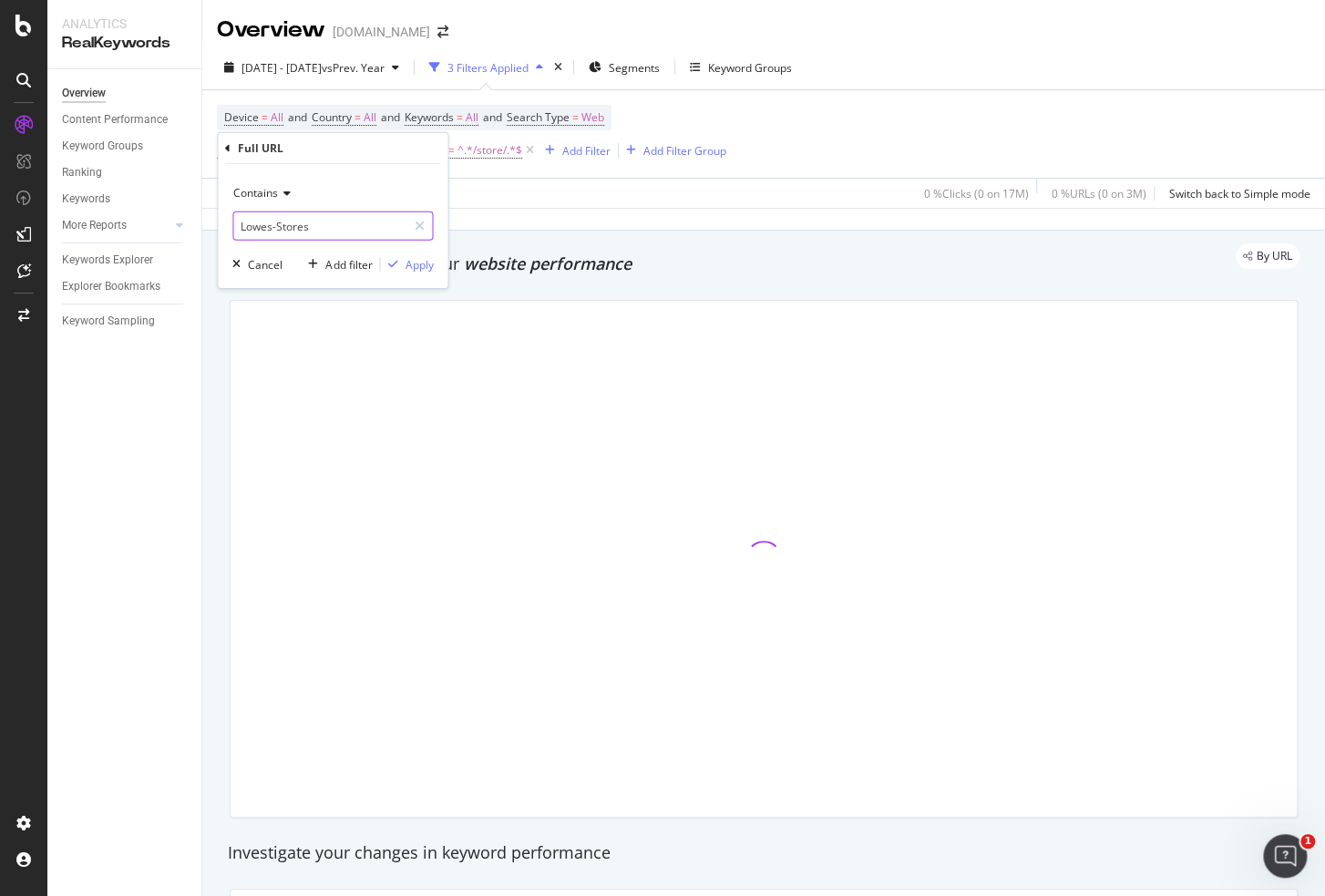
click at [360, 227] on input "Lowes-Stores" at bounding box center [319, 225] width 173 height 29
type input "/Lowes-Stores"
click at [410, 261] on div "Apply" at bounding box center [418, 264] width 28 height 16
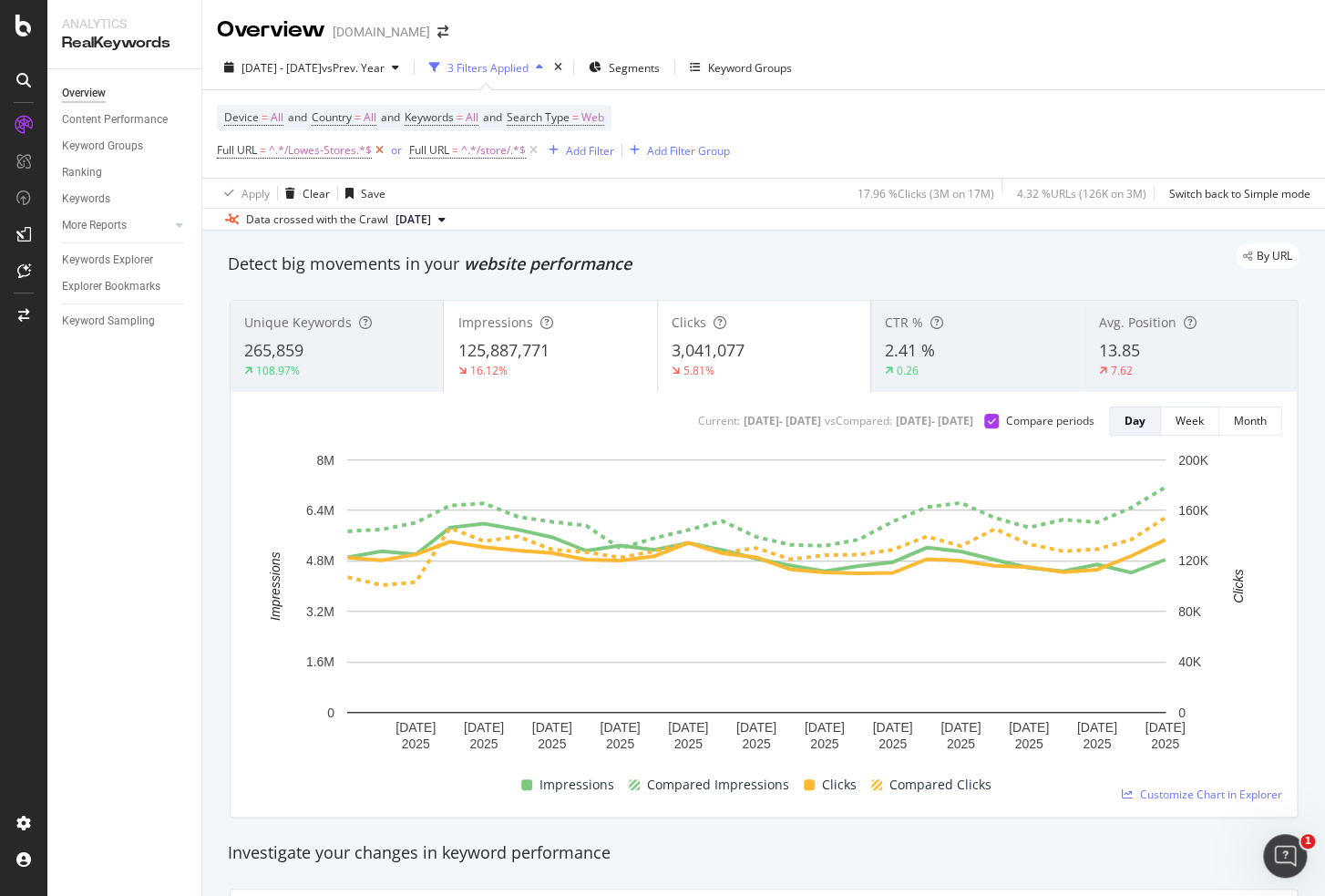
click at [382, 150] on icon at bounding box center [380, 151] width 16 height 18
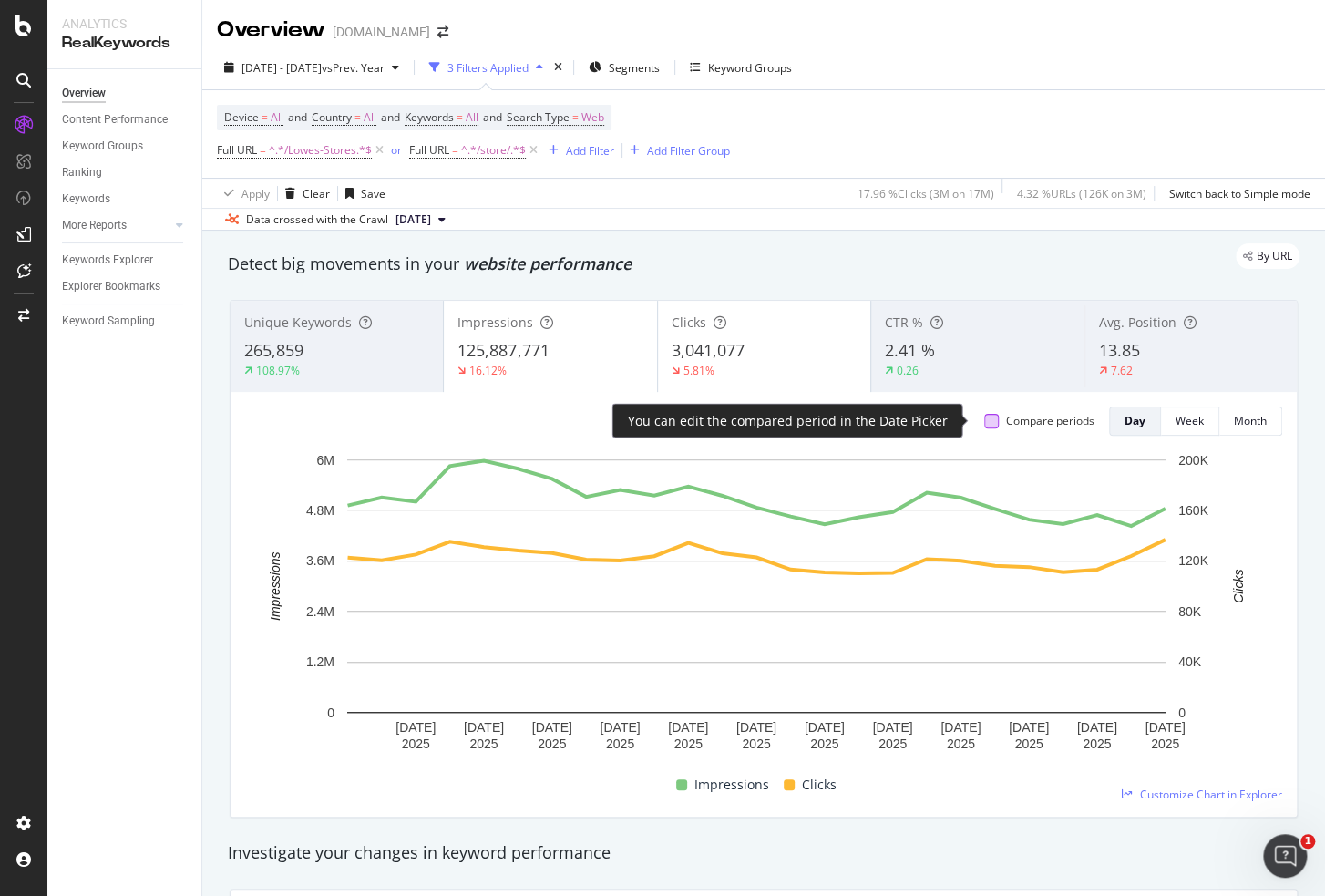
click at [984, 419] on div at bounding box center [991, 421] width 15 height 15
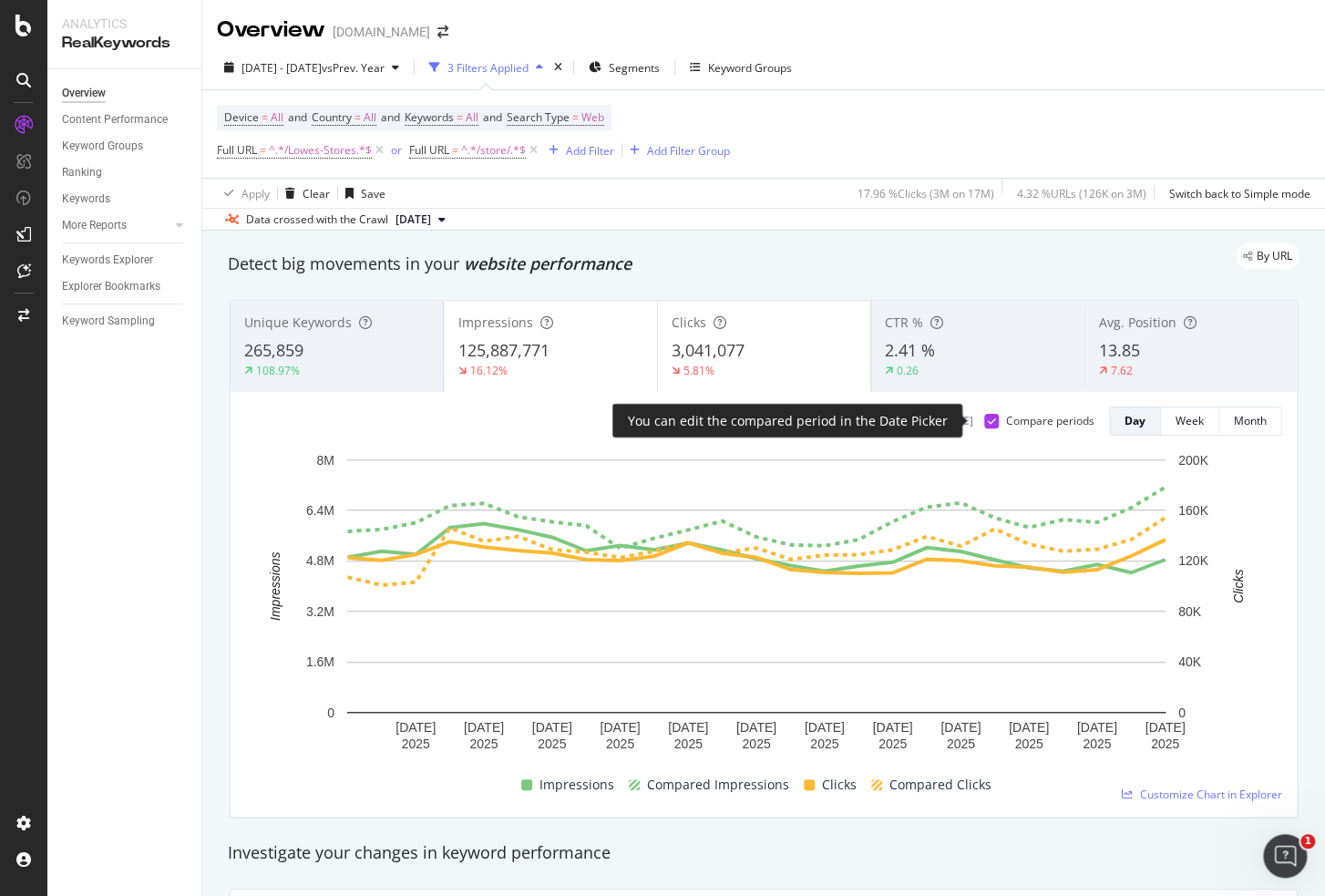
click at [988, 418] on icon at bounding box center [992, 420] width 8 height 9
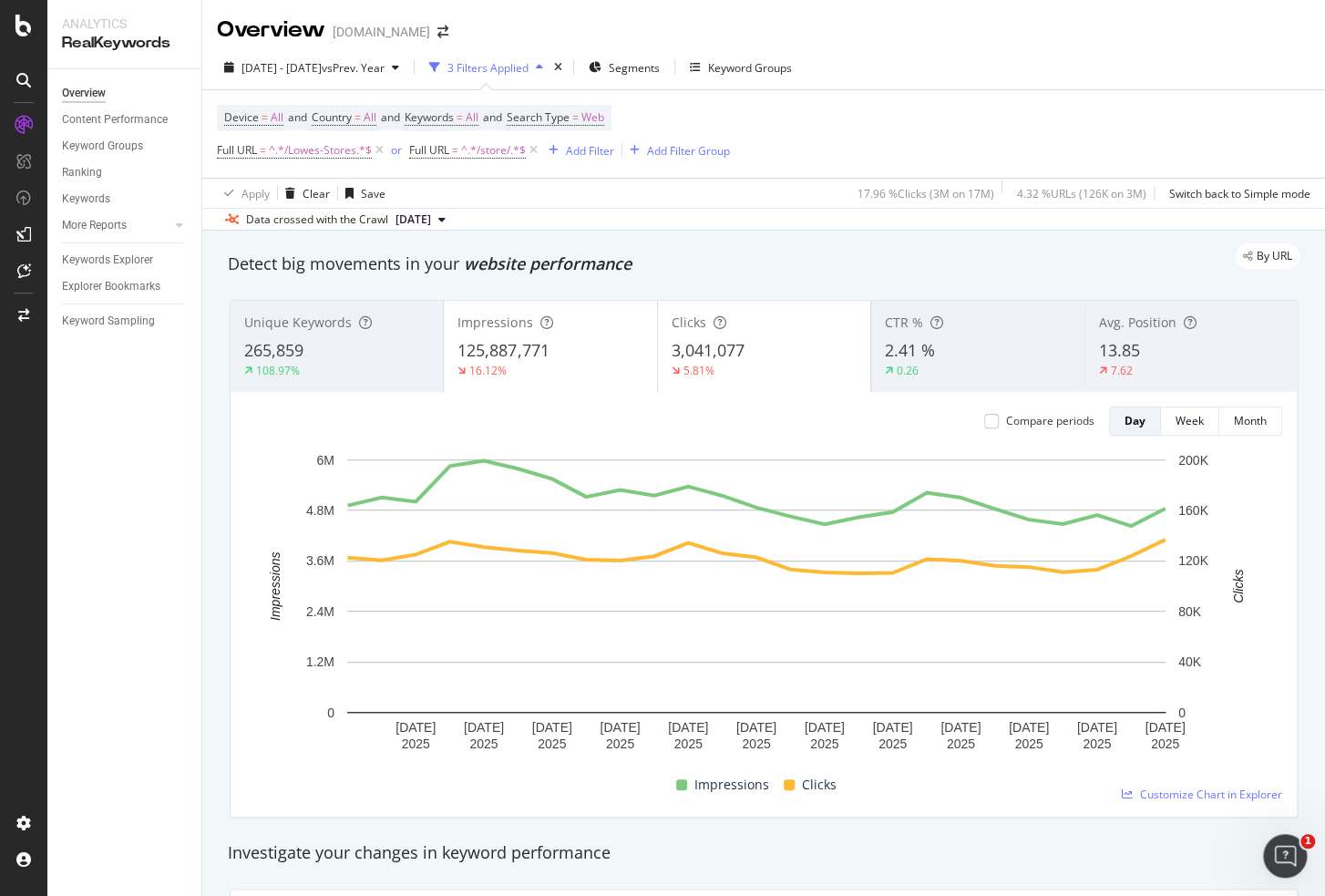
click at [299, 357] on span "265,859" at bounding box center [273, 350] width 59 height 22
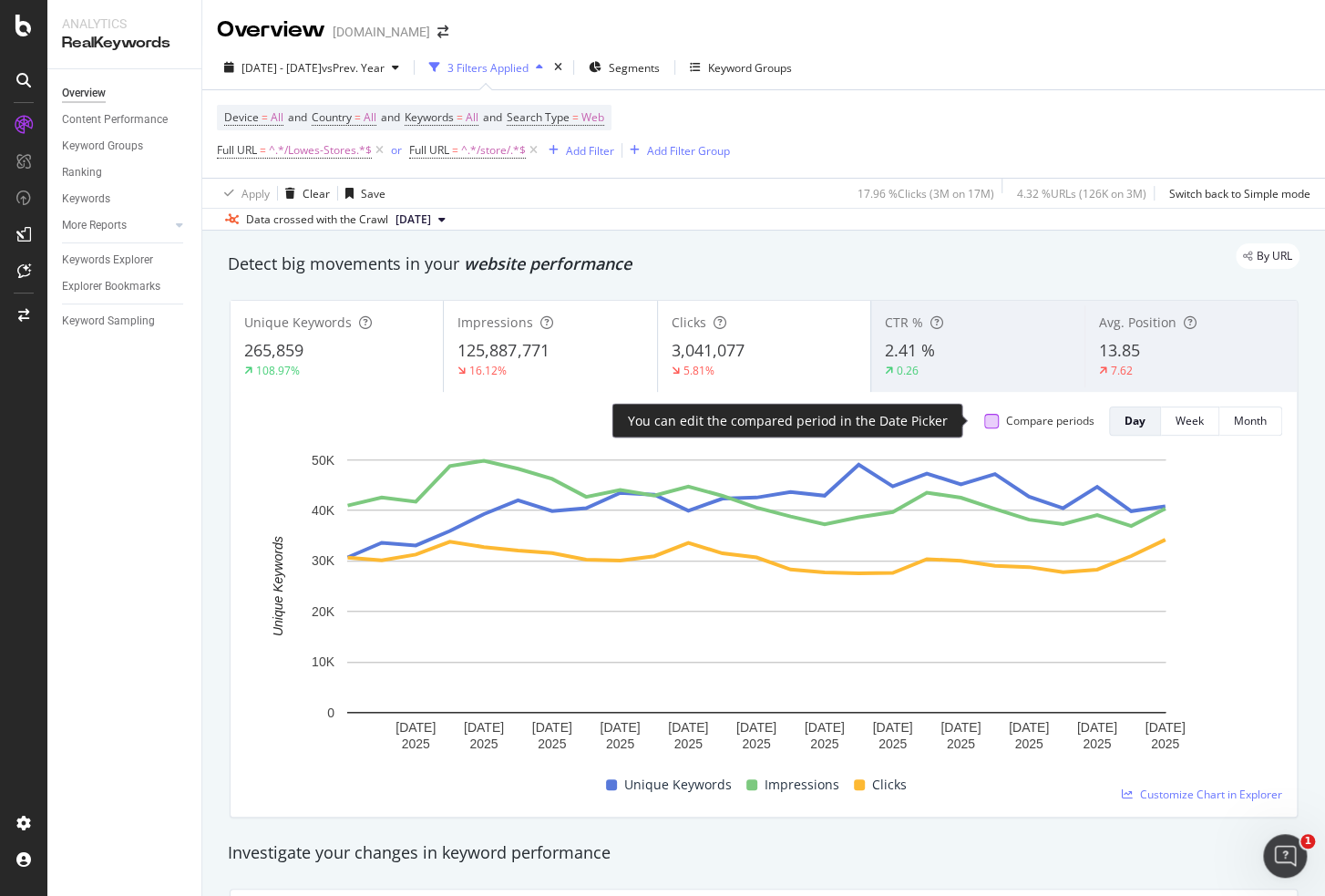
click at [984, 415] on div at bounding box center [991, 421] width 15 height 15
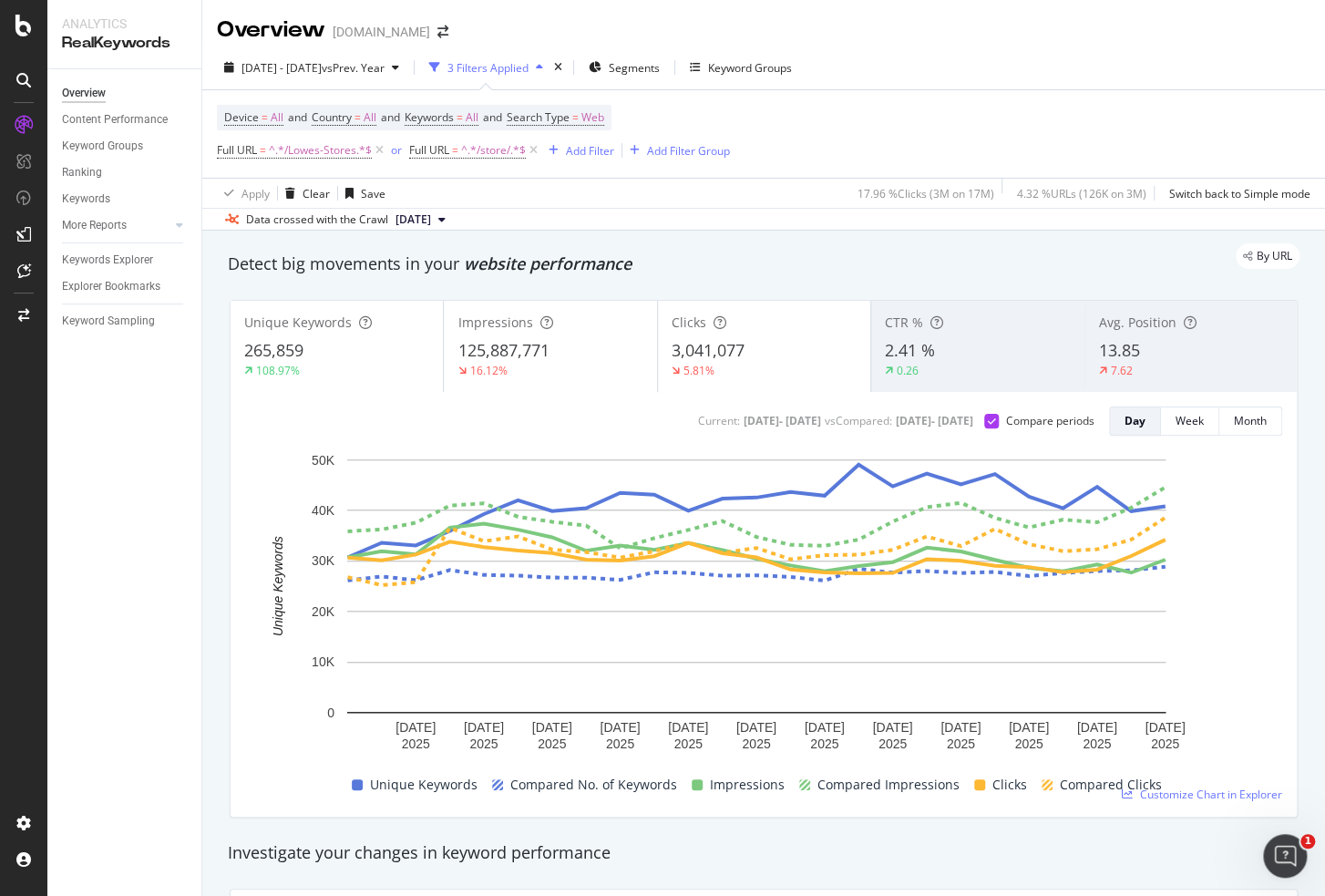
click at [671, 340] on span "3,041,077" at bounding box center [707, 350] width 73 height 22
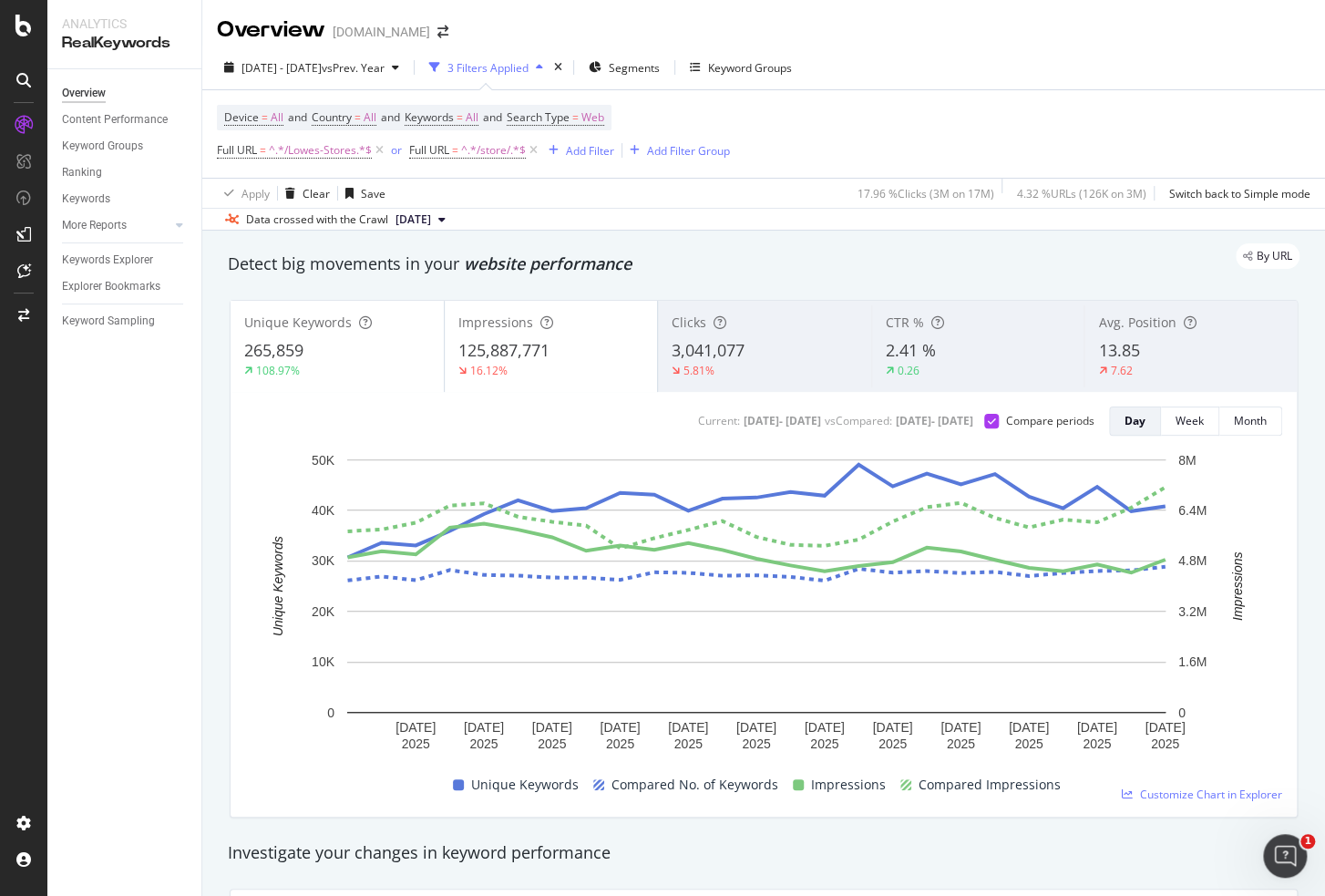
click at [115, 535] on div "Overview Content Performance Keyword Groups Ranking Keywords More Reports Count…" at bounding box center [124, 482] width 154 height 826
click at [132, 421] on div "Overview Content Performance Keyword Groups Ranking Keywords More Reports Count…" at bounding box center [124, 482] width 154 height 826
drag, startPoint x: 446, startPoint y: 347, endPoint x: 564, endPoint y: 345, distance: 118.0
click at [564, 345] on div "Impressions 125,887,771 16.12%" at bounding box center [552, 346] width 214 height 82
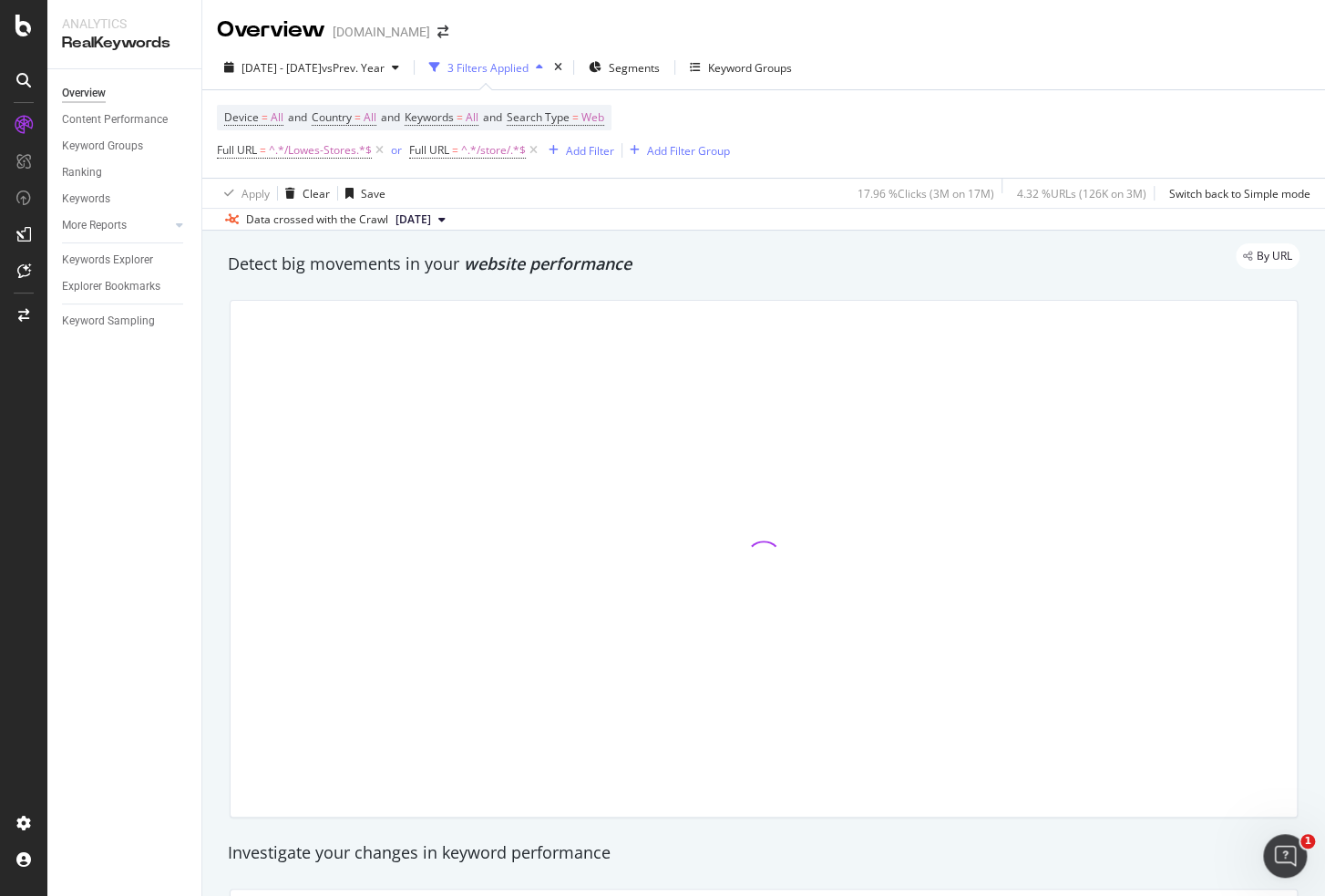
copy span "125,887,771"
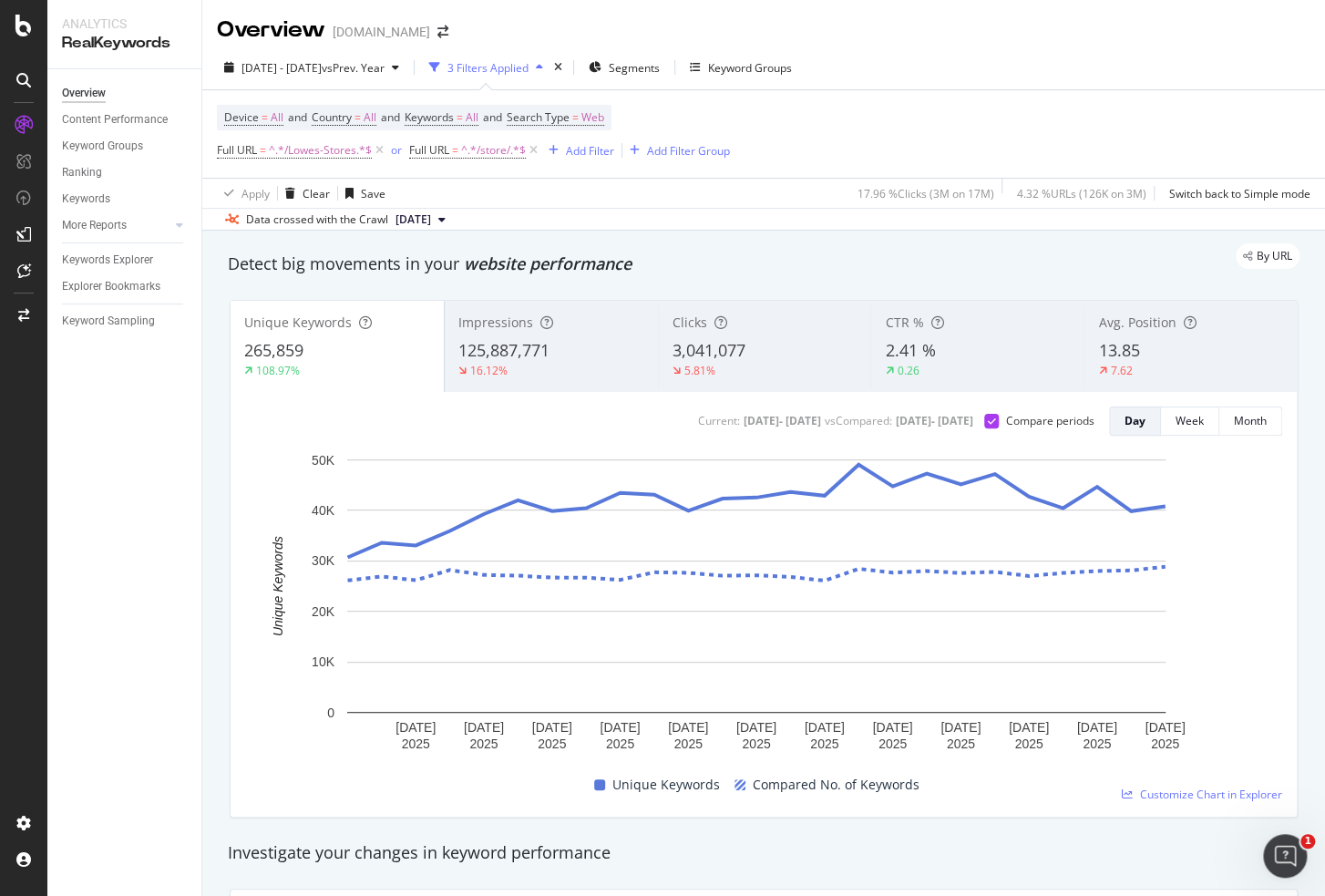
click at [114, 568] on div "Overview Content Performance Keyword Groups Ranking Keywords More Reports Count…" at bounding box center [124, 482] width 154 height 826
click at [561, 347] on div "125,887,771" at bounding box center [551, 351] width 186 height 24
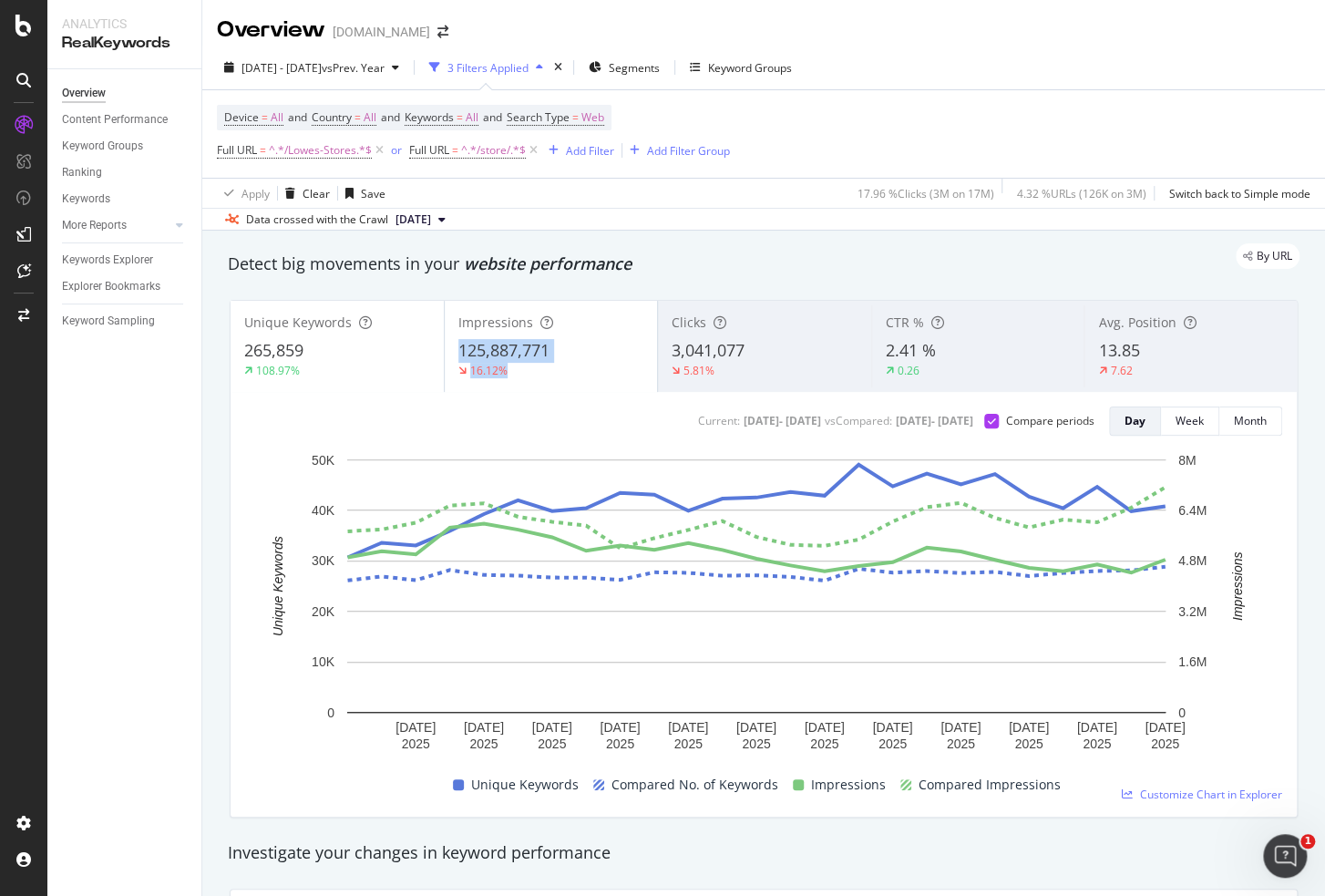
copy div "125,887,771 16.12%"
drag, startPoint x: 452, startPoint y: 349, endPoint x: 524, endPoint y: 367, distance: 74.2
click at [524, 367] on div "Impressions 125,887,771 16.12%" at bounding box center [552, 346] width 214 height 82
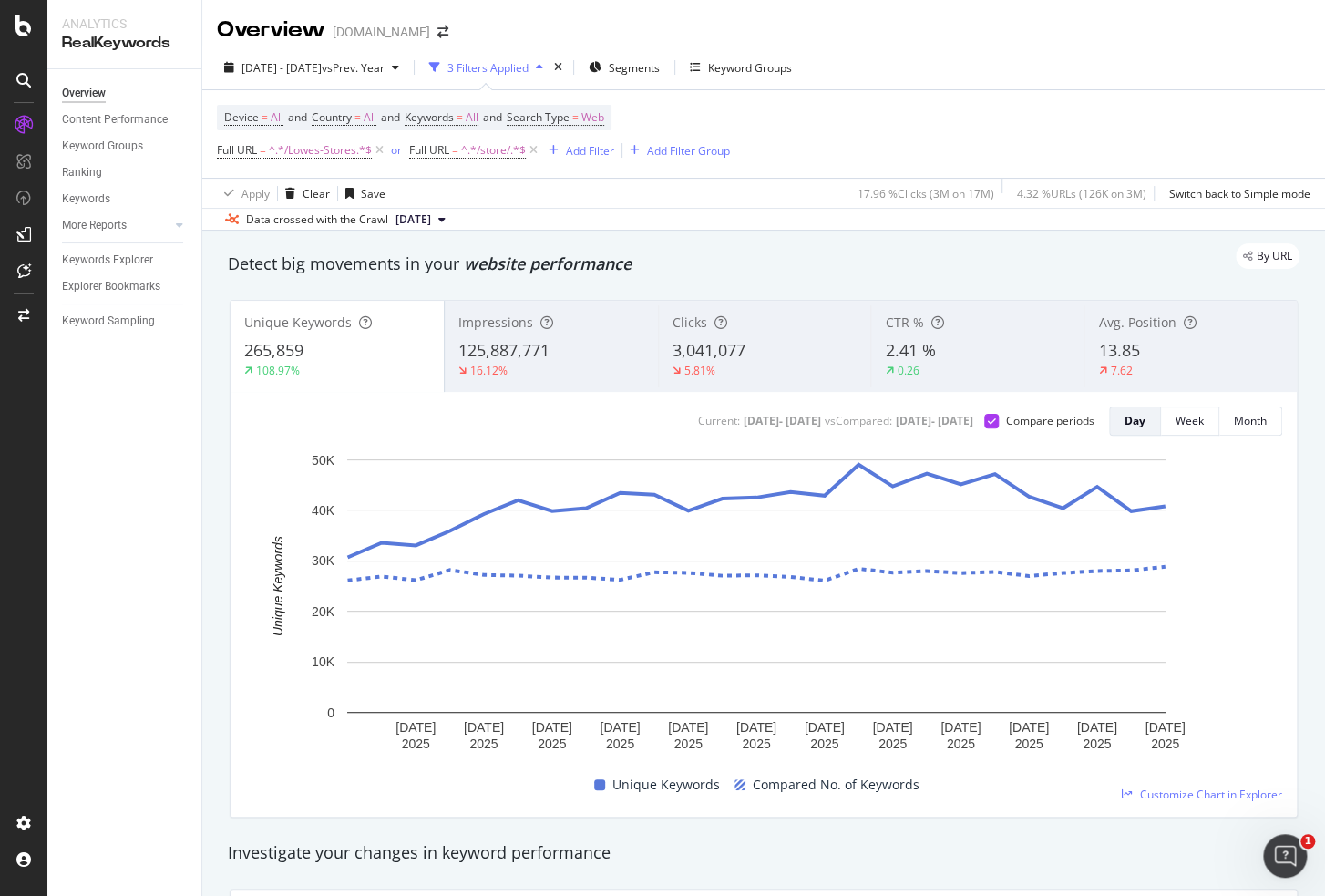
click at [136, 567] on div "Overview Content Performance Keyword Groups Ranking Keywords More Reports Count…" at bounding box center [124, 482] width 154 height 826
click at [132, 514] on div "Overview Content Performance Keyword Groups Ranking Keywords More Reports Count…" at bounding box center [124, 482] width 154 height 826
click at [512, 366] on div "16.12%" at bounding box center [551, 370] width 186 height 16
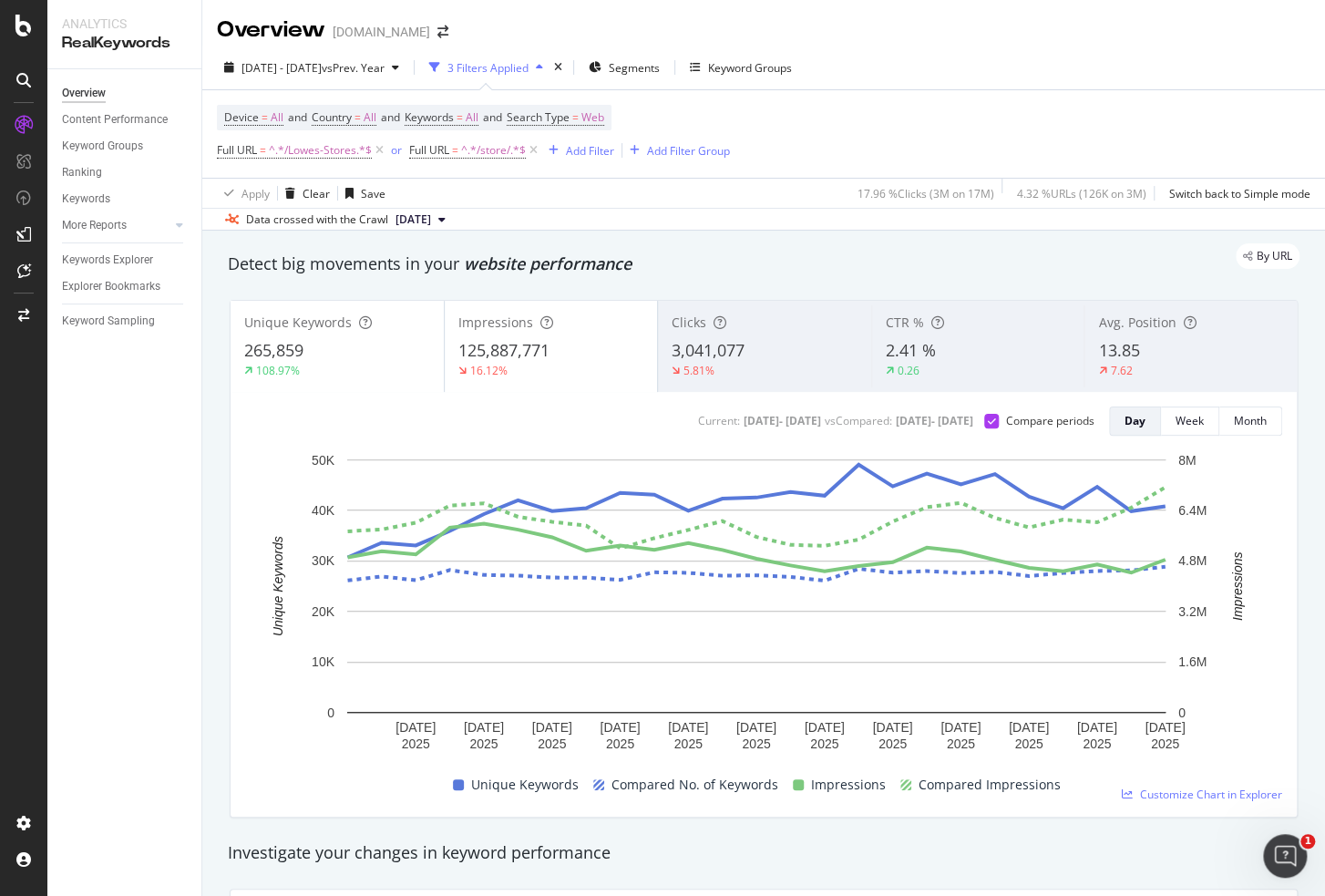
click at [689, 356] on span "3,041,077" at bounding box center [707, 350] width 73 height 22
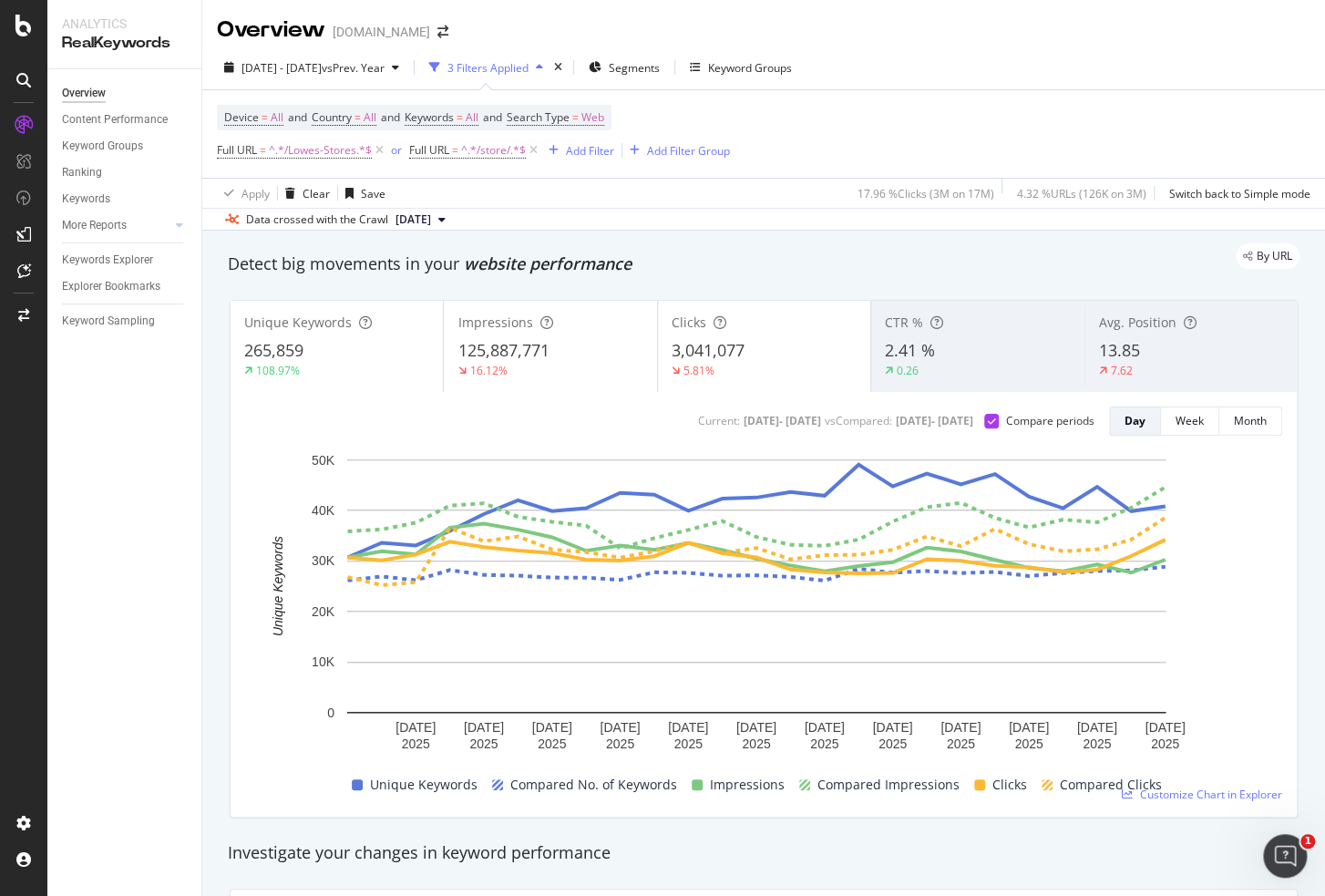
click at [555, 387] on div "Impressions 125,887,771 16.12%" at bounding box center [550, 345] width 214 height 91
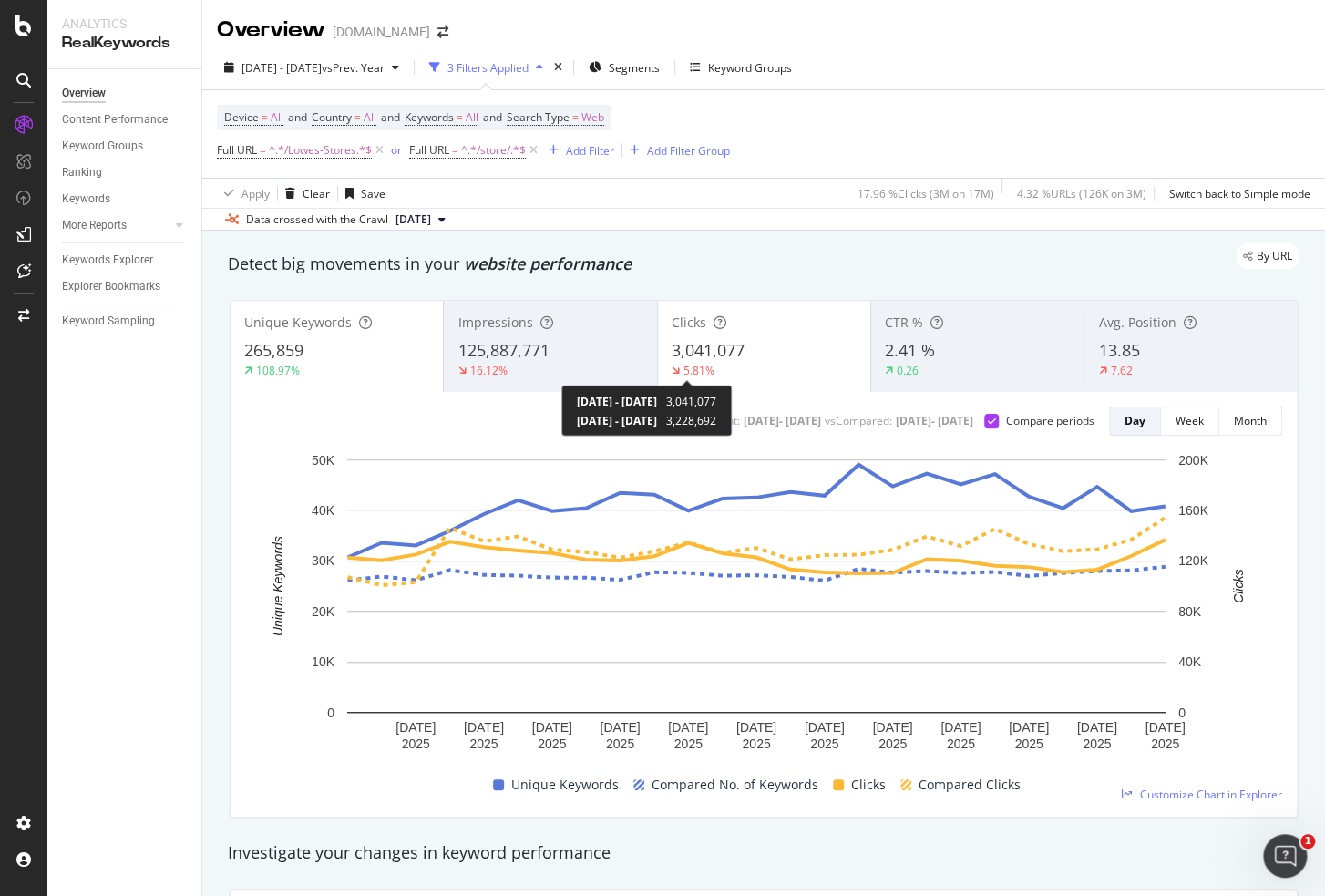
click at [683, 362] on div "5.81%" at bounding box center [698, 370] width 31 height 16
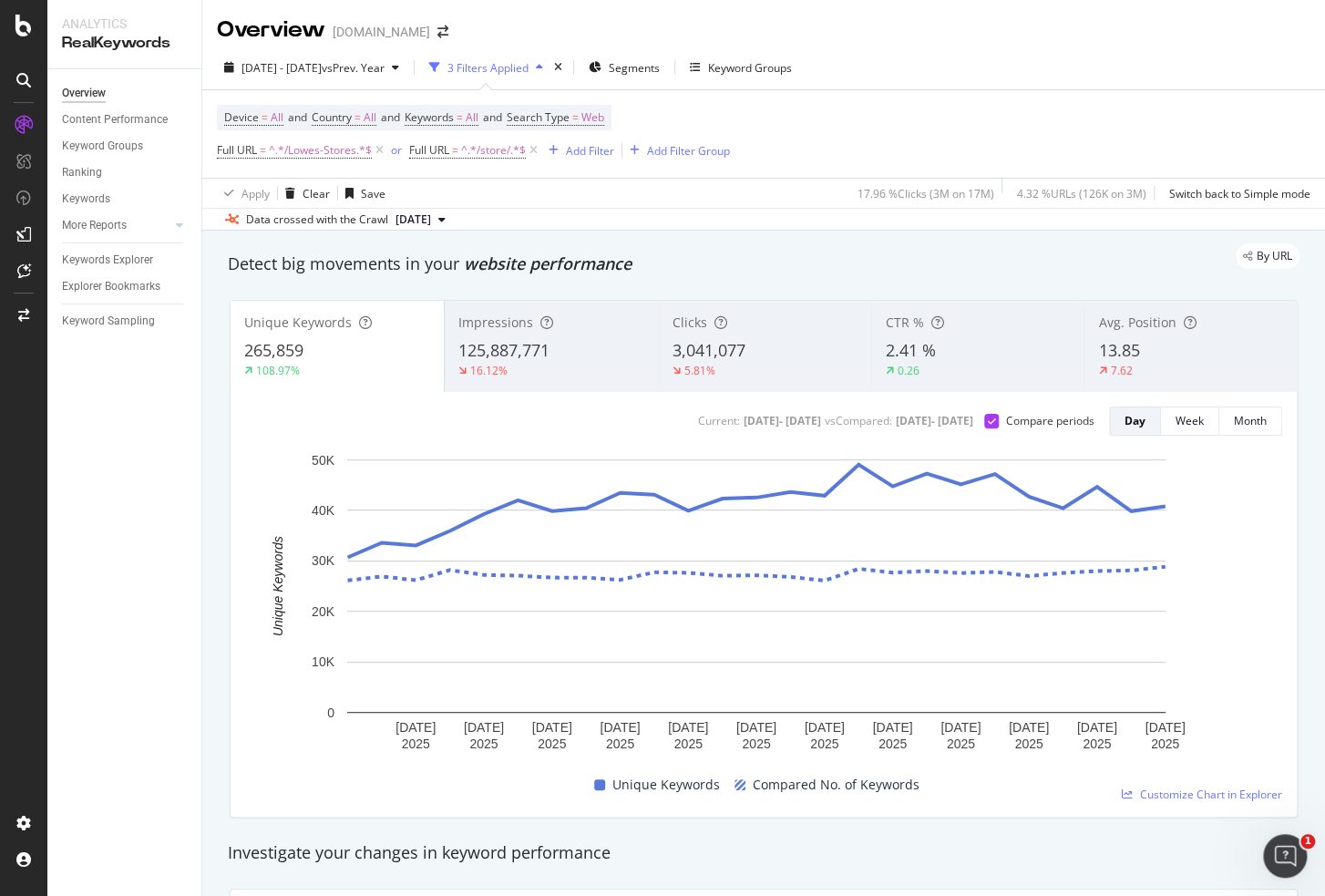
click at [341, 357] on div "265,859" at bounding box center [337, 351] width 186 height 24
click at [805, 131] on div "Device = All and Country = All and Keywords = All and Search Type = Web Full UR…" at bounding box center [763, 134] width 1094 height 88
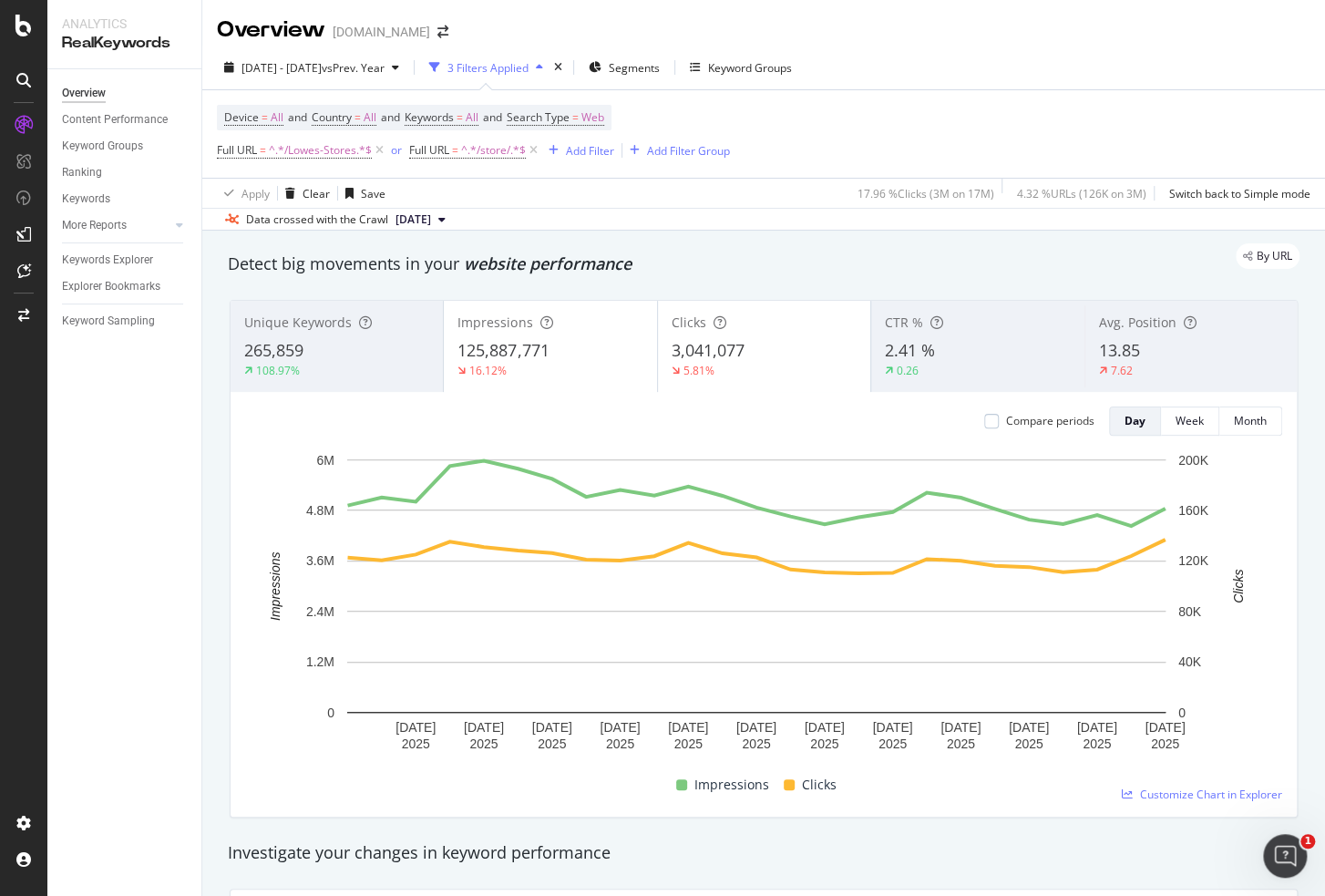
drag, startPoint x: 539, startPoint y: 145, endPoint x: 798, endPoint y: 3, distance: 295.4
click at [539, 145] on icon at bounding box center [534, 151] width 16 height 18
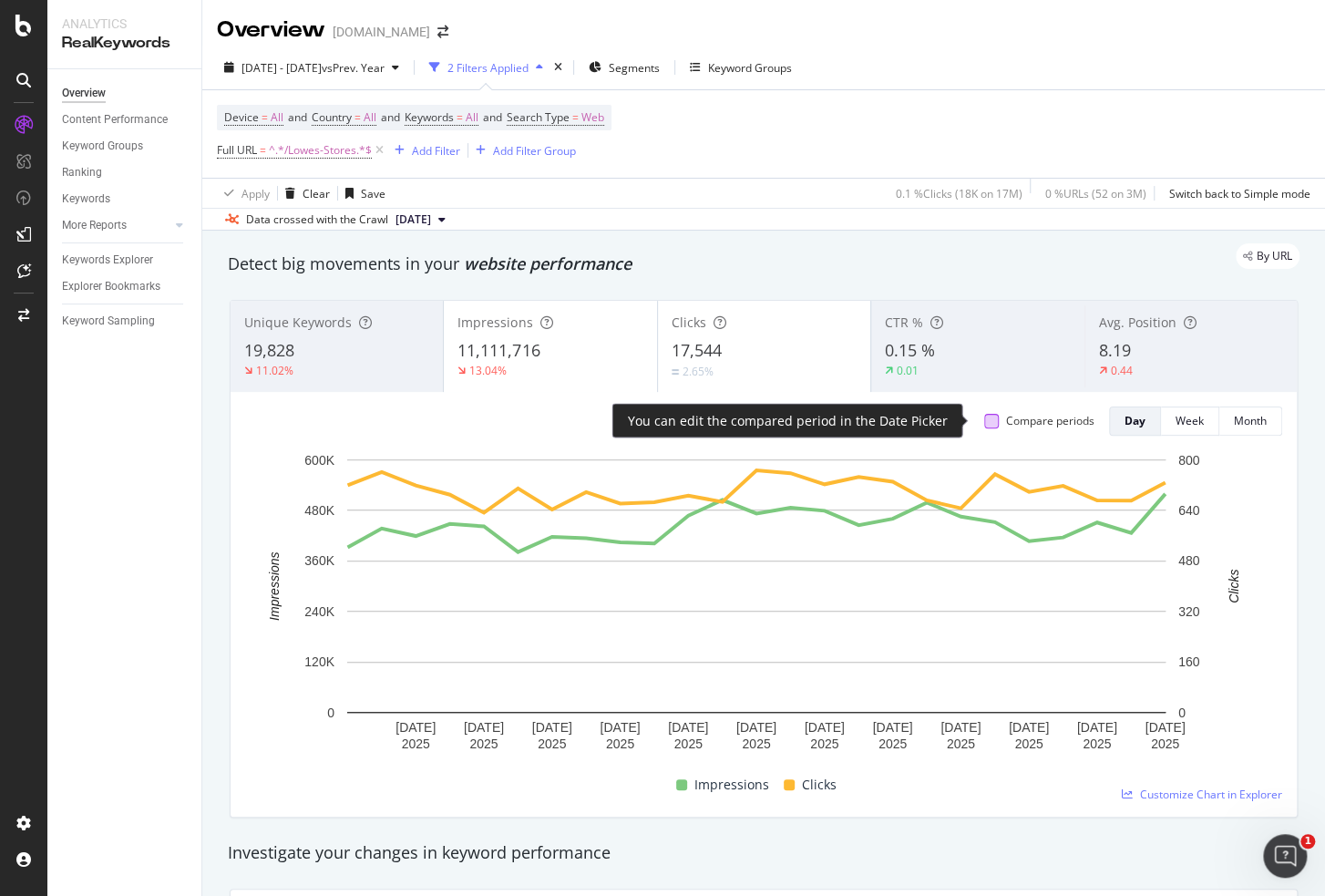
click at [984, 422] on div at bounding box center [991, 421] width 15 height 15
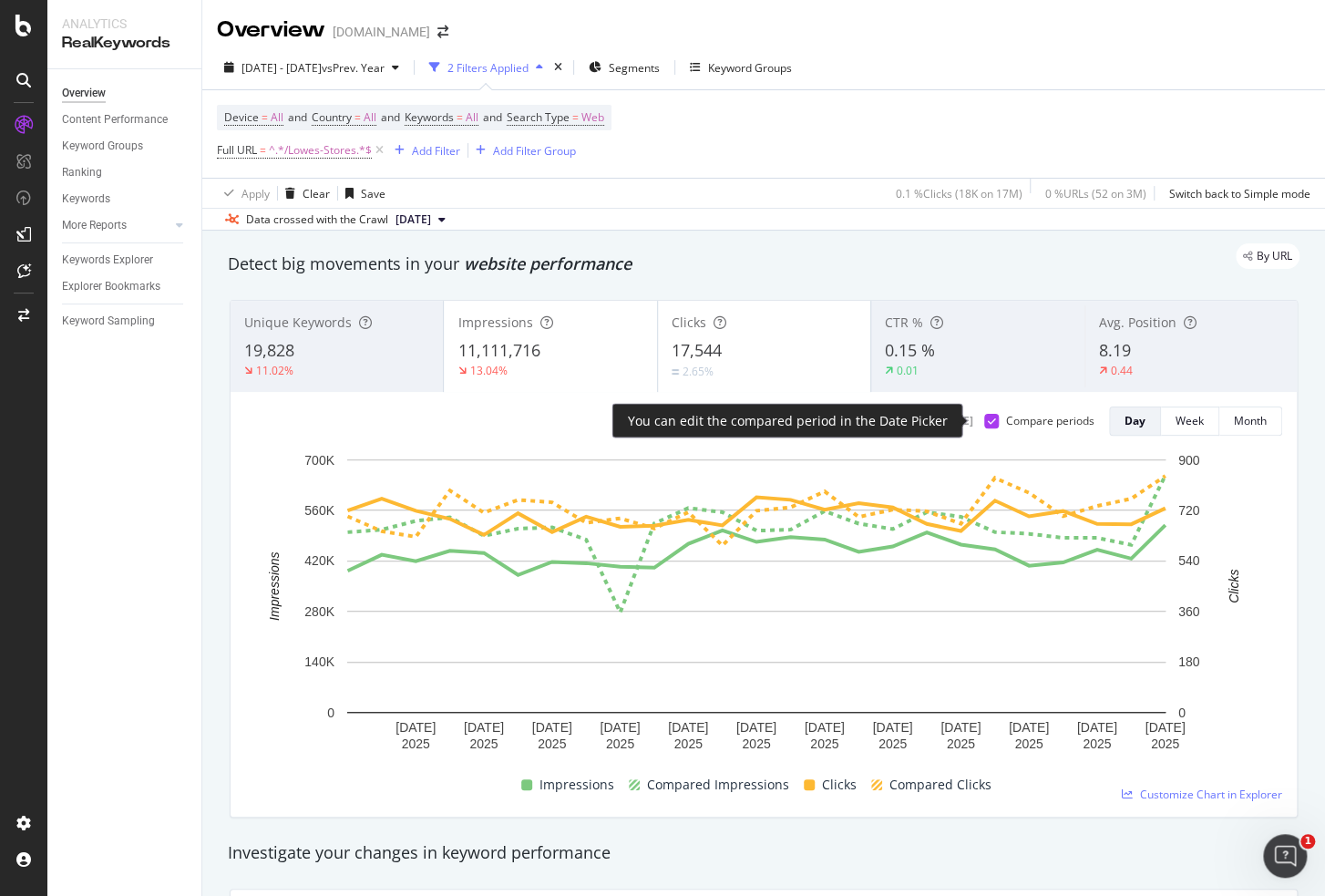
click at [984, 422] on div at bounding box center [991, 421] width 15 height 15
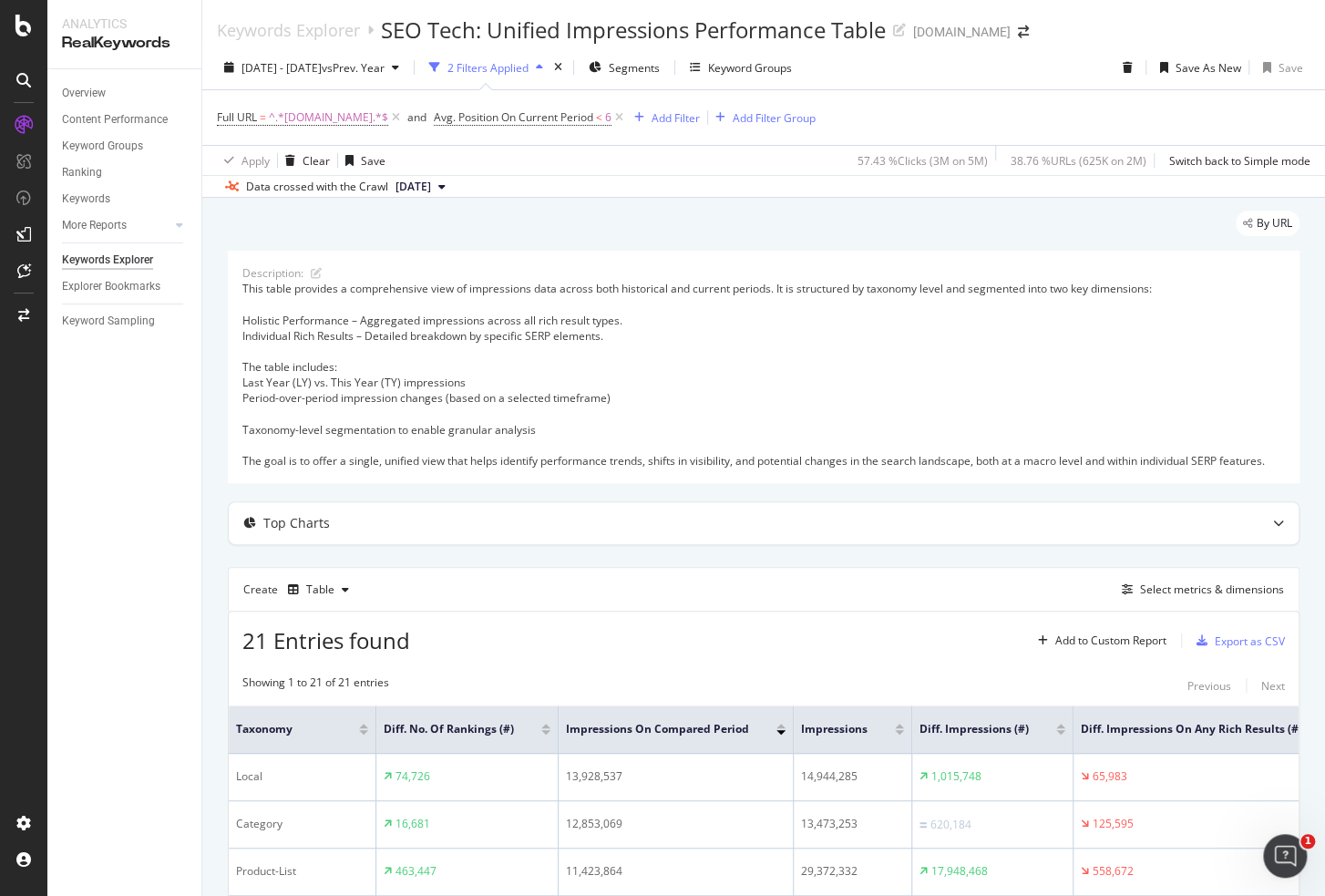
click at [404, 225] on div "By URL" at bounding box center [763, 230] width 1072 height 40
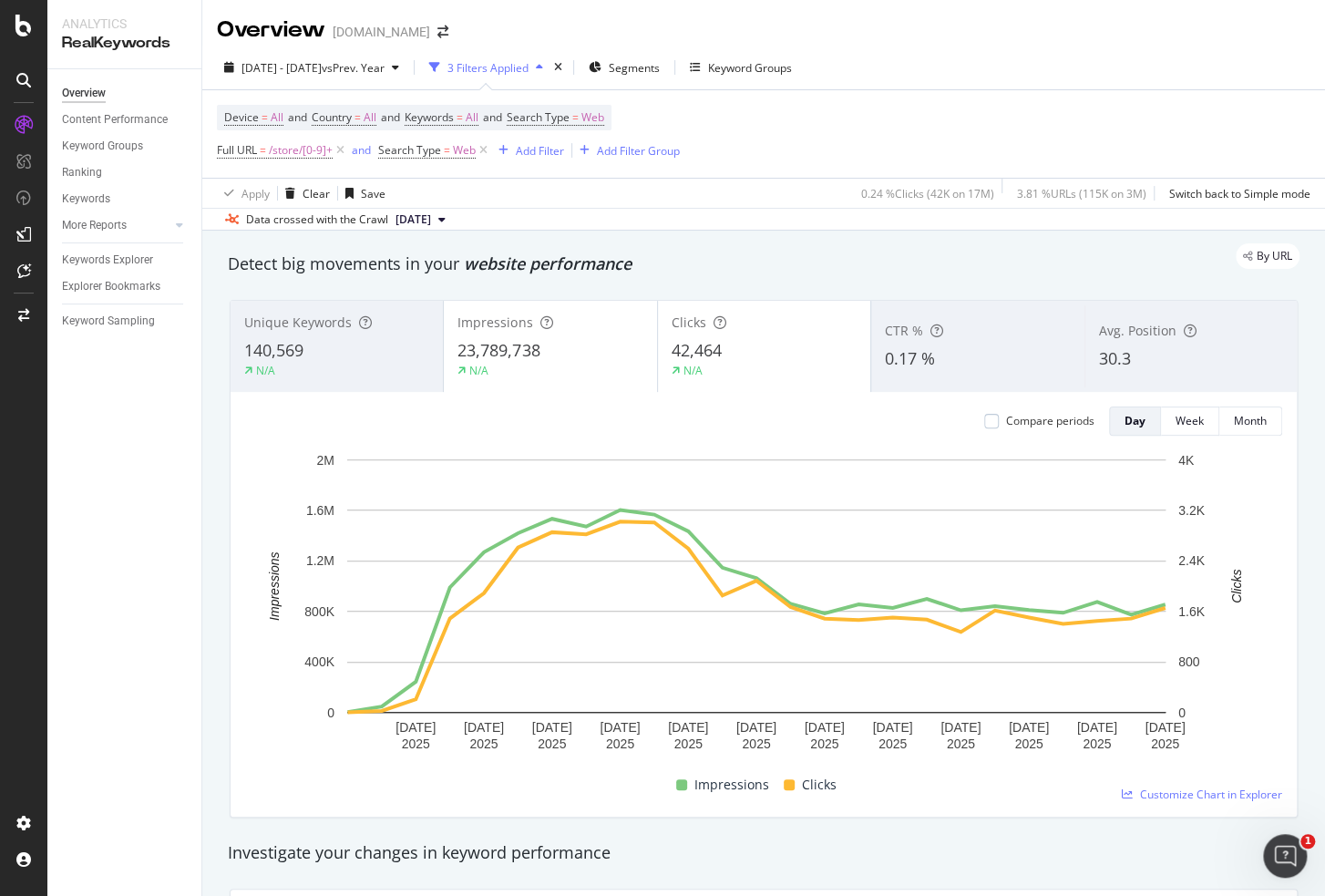
click at [132, 459] on div "Overview Content Performance Keyword Groups Ranking Keywords More Reports Count…" at bounding box center [124, 482] width 154 height 826
